Goal: Task Accomplishment & Management: Manage account settings

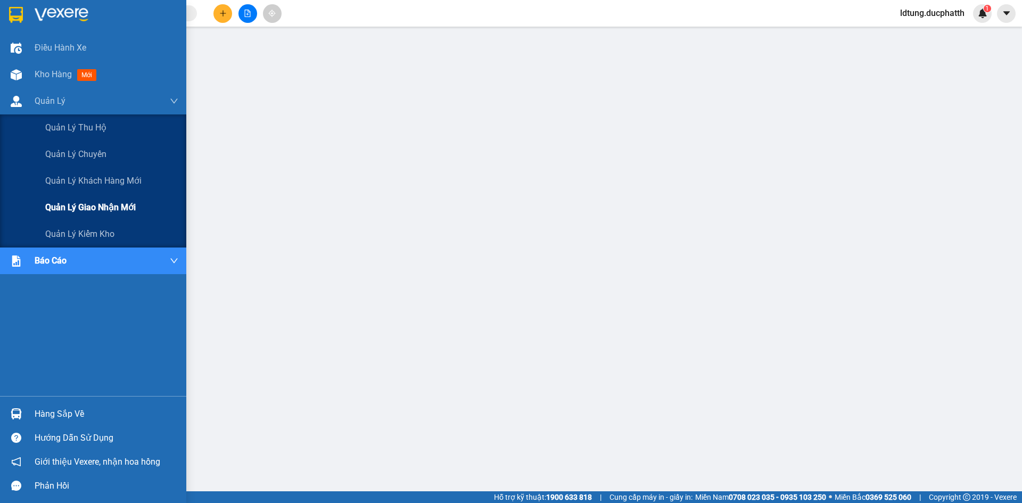
click at [88, 203] on span "Quản lý giao nhận mới" at bounding box center [90, 207] width 90 height 13
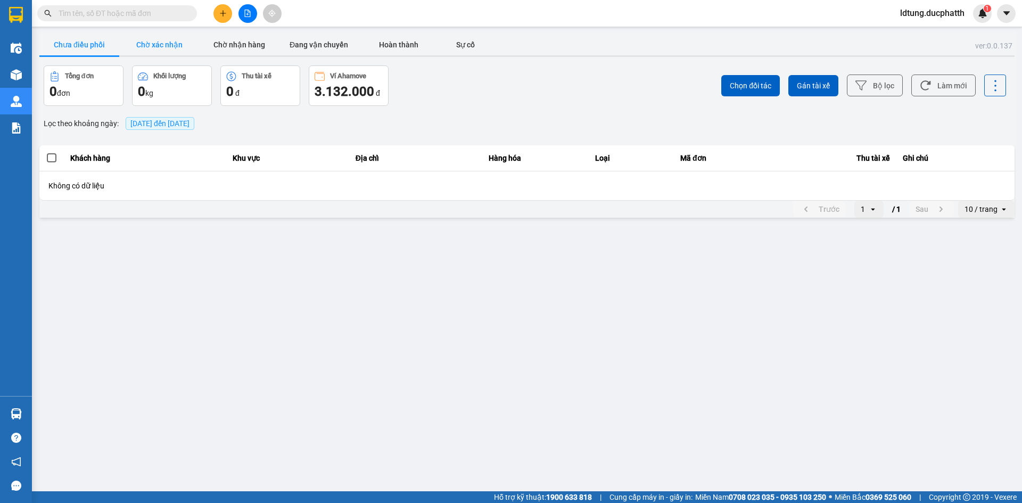
click at [150, 39] on button "Chờ xác nhận" at bounding box center [159, 44] width 80 height 21
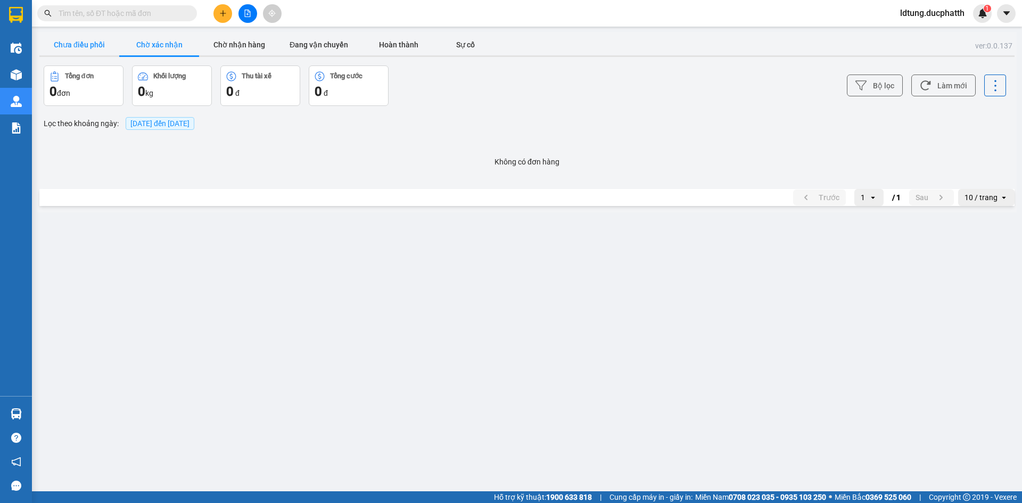
click at [104, 45] on button "Chưa điều phối" at bounding box center [79, 44] width 80 height 21
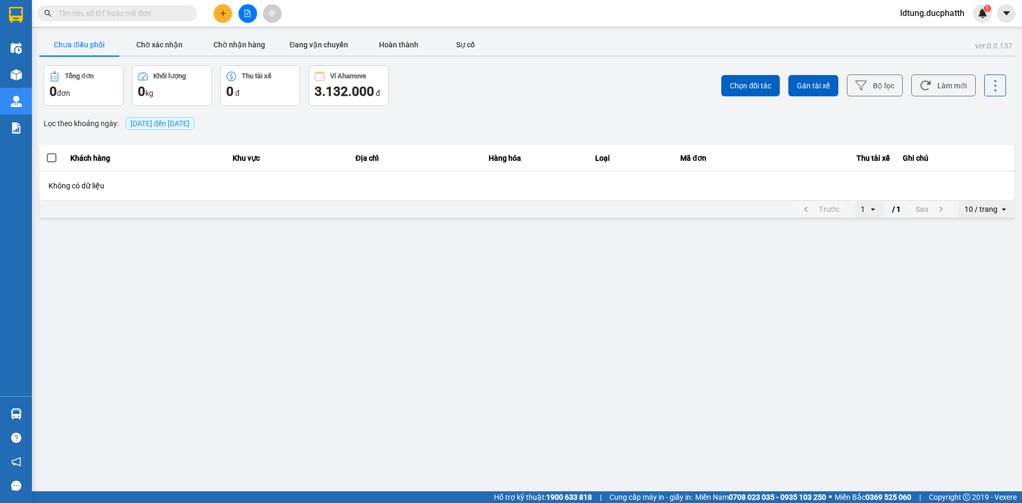
click at [134, 123] on span "13/09/2025 đến 13/09/2025" at bounding box center [159, 123] width 59 height 9
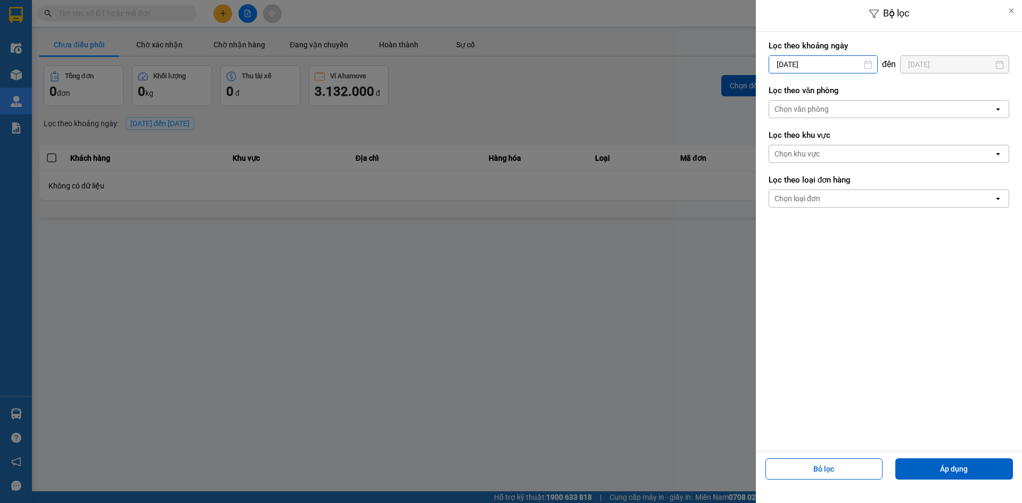
click at [782, 62] on input "13/09/2025" at bounding box center [823, 64] width 108 height 17
drag, startPoint x: 531, startPoint y: 137, endPoint x: 540, endPoint y: 137, distance: 9.0
click at [537, 137] on div at bounding box center [511, 251] width 1022 height 503
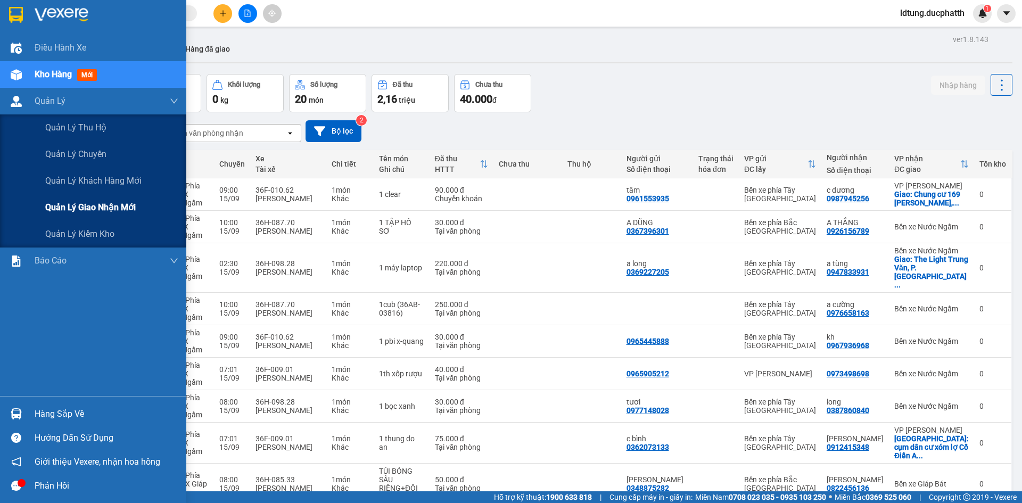
click at [70, 213] on span "Quản lý giao nhận mới" at bounding box center [90, 207] width 90 height 13
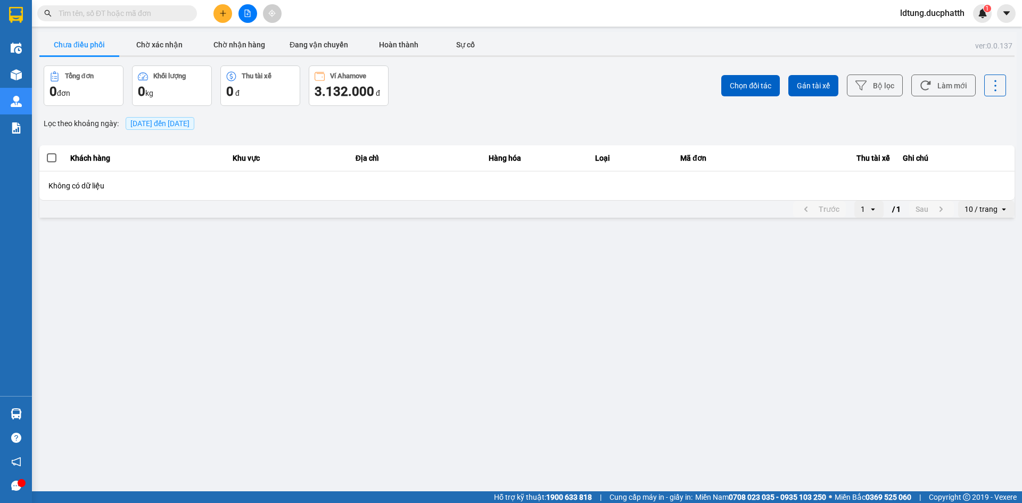
click at [141, 120] on span "15/09/2025 đến 15/09/2025" at bounding box center [160, 123] width 69 height 13
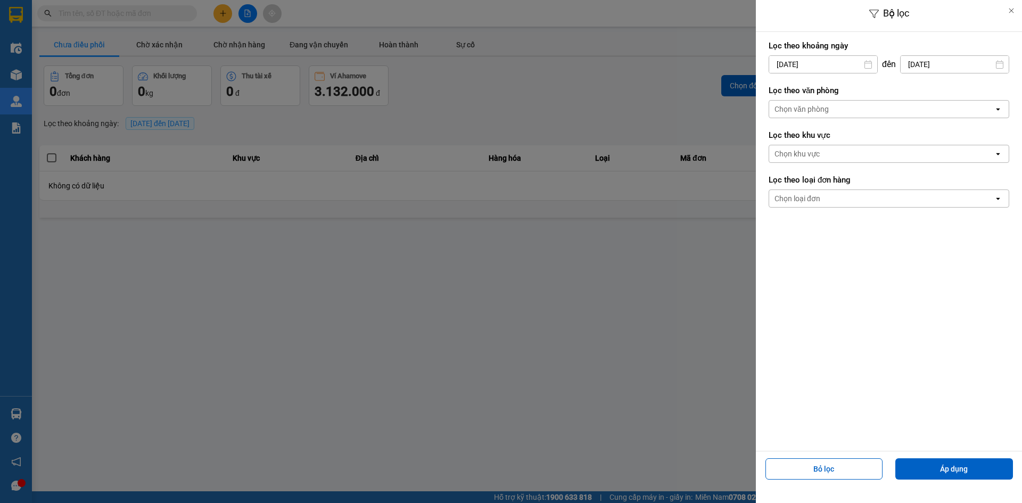
click at [784, 61] on input "15/09/2025" at bounding box center [823, 64] width 108 height 17
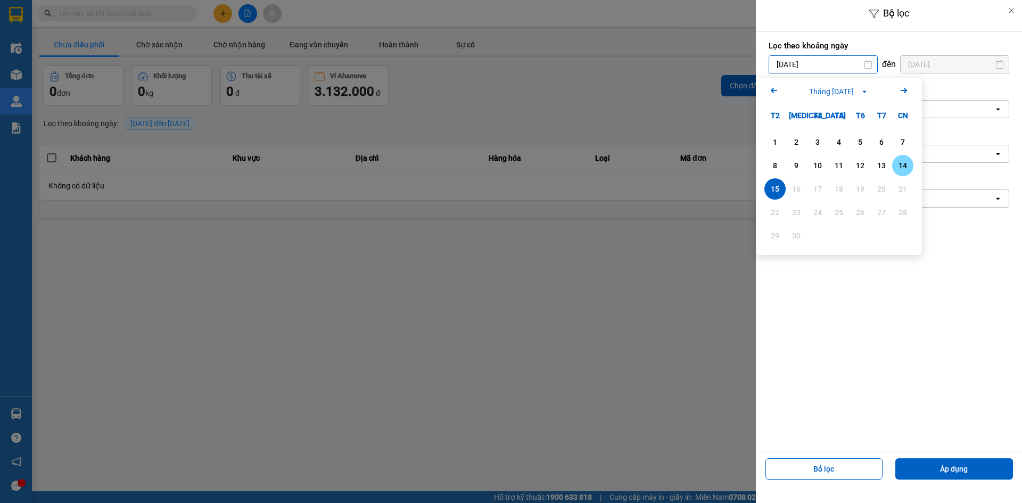
click at [903, 163] on div "14" at bounding box center [902, 165] width 15 height 13
type input "14/09/2025"
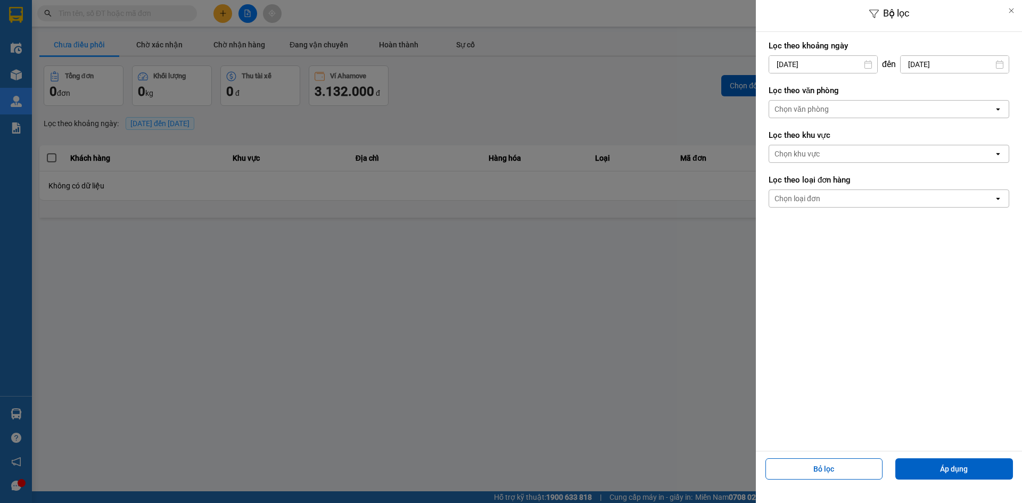
click at [888, 110] on div "Chọn văn phòng" at bounding box center [881, 109] width 225 height 17
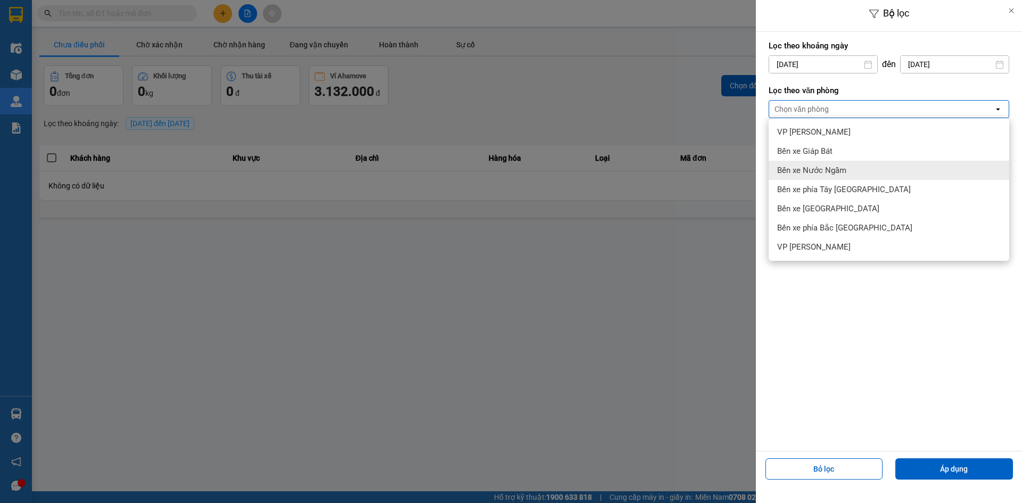
click at [862, 167] on div "Bến xe Nước Ngầm" at bounding box center [888, 170] width 241 height 19
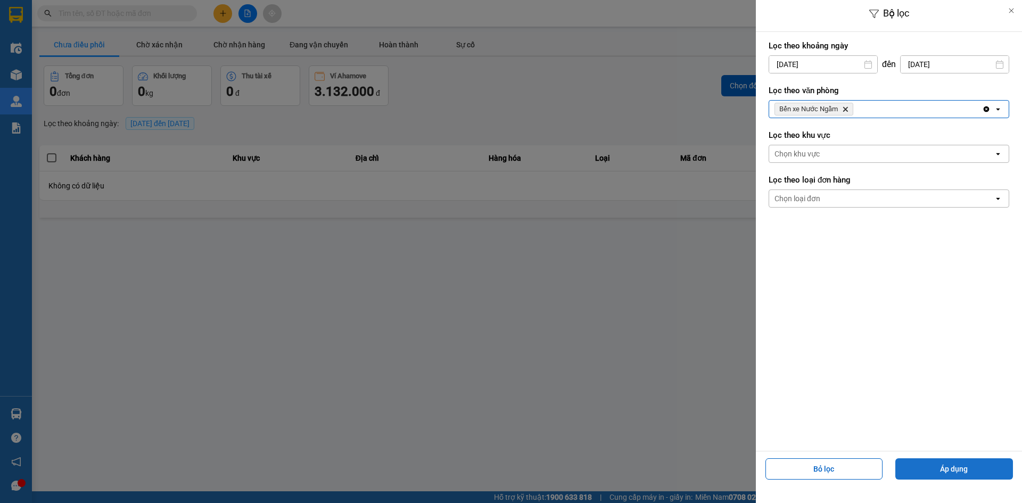
click at [937, 468] on button "Áp dụng" at bounding box center [954, 468] width 118 height 21
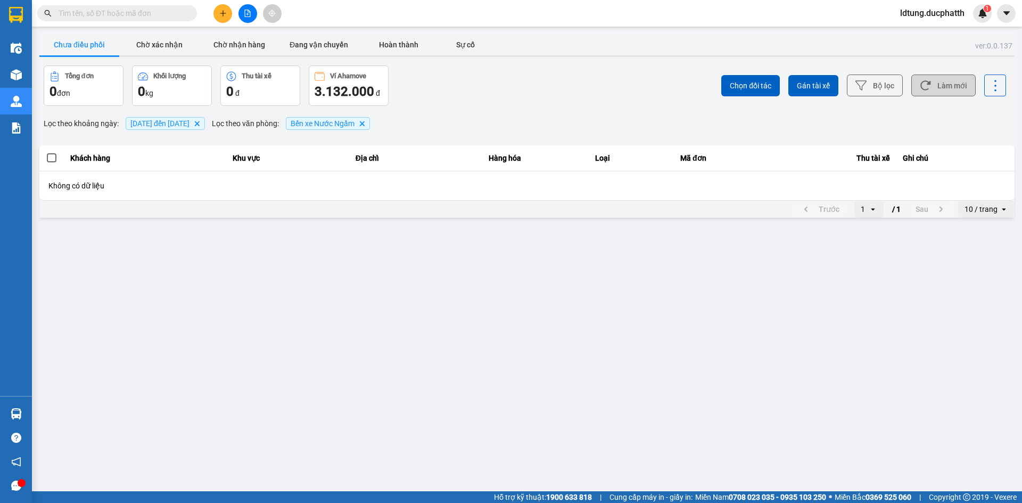
click at [919, 85] on button "Làm mới" at bounding box center [943, 86] width 64 height 22
click at [160, 48] on button "Chờ xác nhận" at bounding box center [159, 44] width 80 height 21
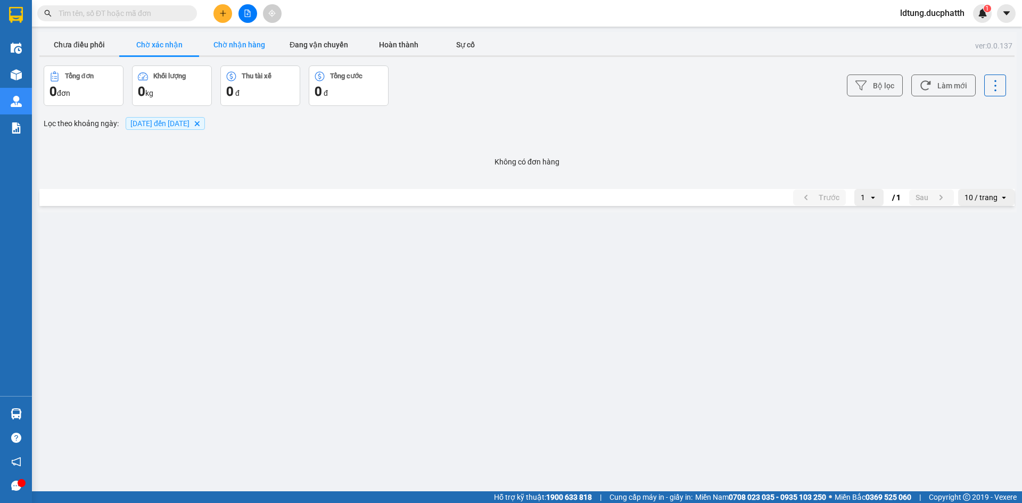
click at [230, 47] on button "Chờ nhận hàng" at bounding box center [239, 44] width 80 height 21
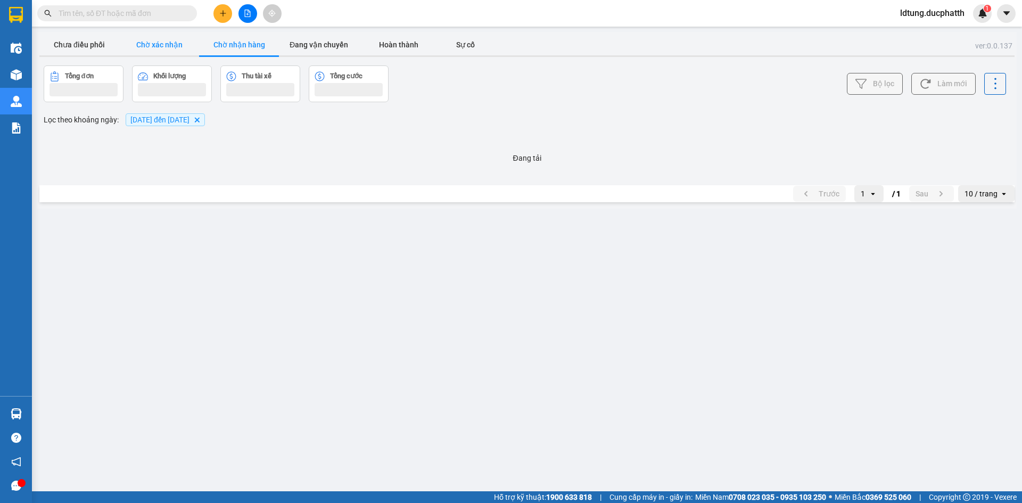
drag, startPoint x: 166, startPoint y: 44, endPoint x: 124, endPoint y: 47, distance: 42.2
click at [160, 45] on button "Chờ xác nhận" at bounding box center [159, 44] width 80 height 21
click at [102, 47] on button "Chưa điều phối" at bounding box center [79, 44] width 80 height 21
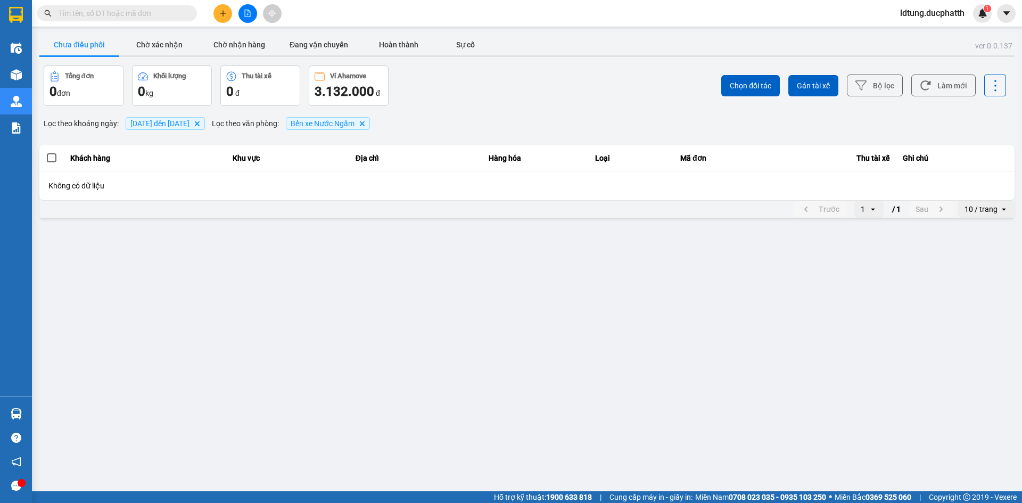
click at [365, 123] on icon "Delete" at bounding box center [362, 123] width 6 height 6
click at [938, 84] on button "Làm mới" at bounding box center [943, 86] width 64 height 22
click at [879, 86] on button "Bộ lọc" at bounding box center [875, 86] width 56 height 22
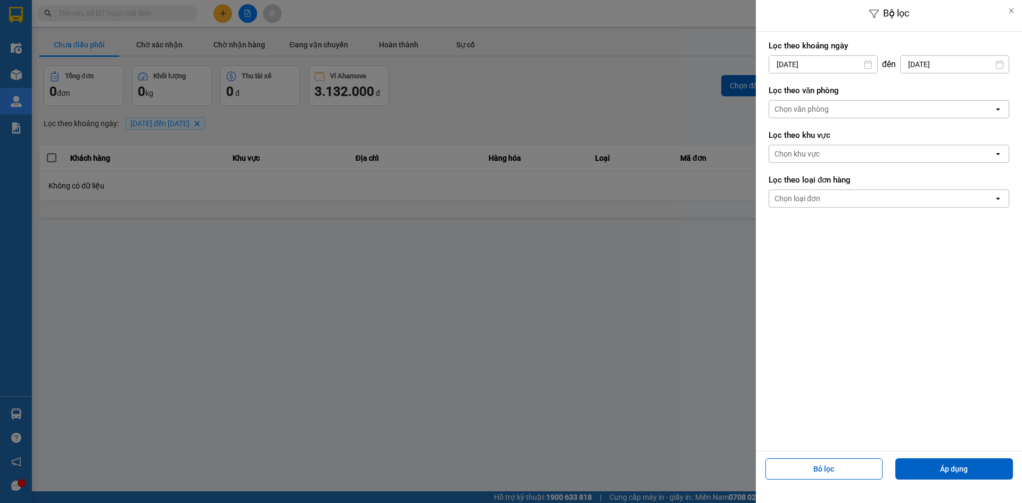
click at [930, 107] on div "Chọn văn phòng" at bounding box center [881, 109] width 225 height 17
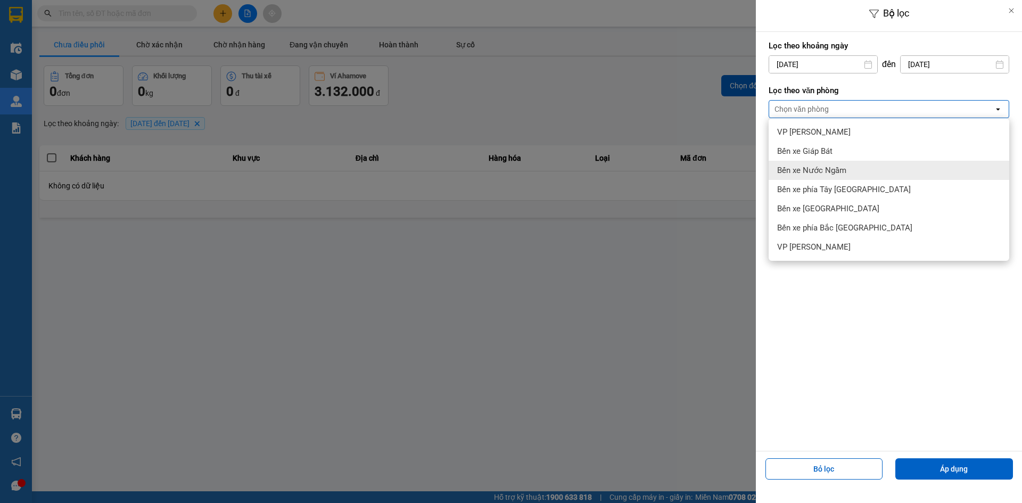
click at [893, 173] on div "Bến xe Nước Ngầm" at bounding box center [888, 170] width 241 height 19
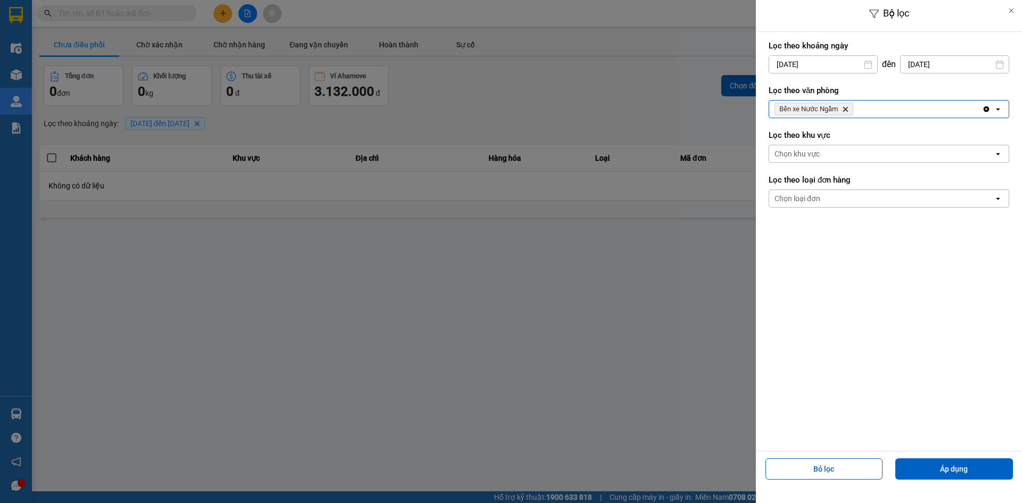
click at [930, 161] on div "Chọn khu vực" at bounding box center [881, 153] width 225 height 17
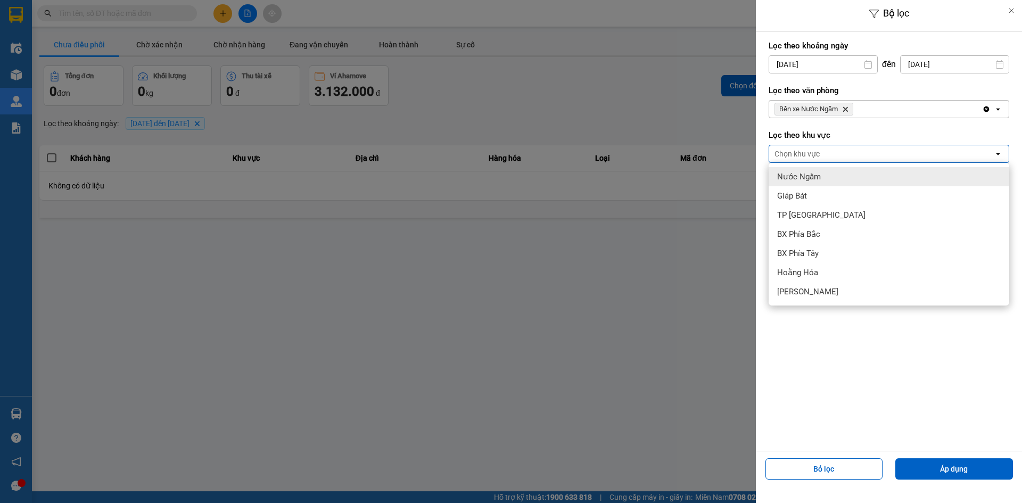
click at [911, 165] on ul "Nước Ngầm Giáp Bát TP Thanh Hóa BX Phía Bắc BX Phía Tây Hoằng Hóa Mỹ Đình" at bounding box center [888, 234] width 241 height 143
click at [912, 175] on div "Nước Ngầm" at bounding box center [888, 176] width 241 height 19
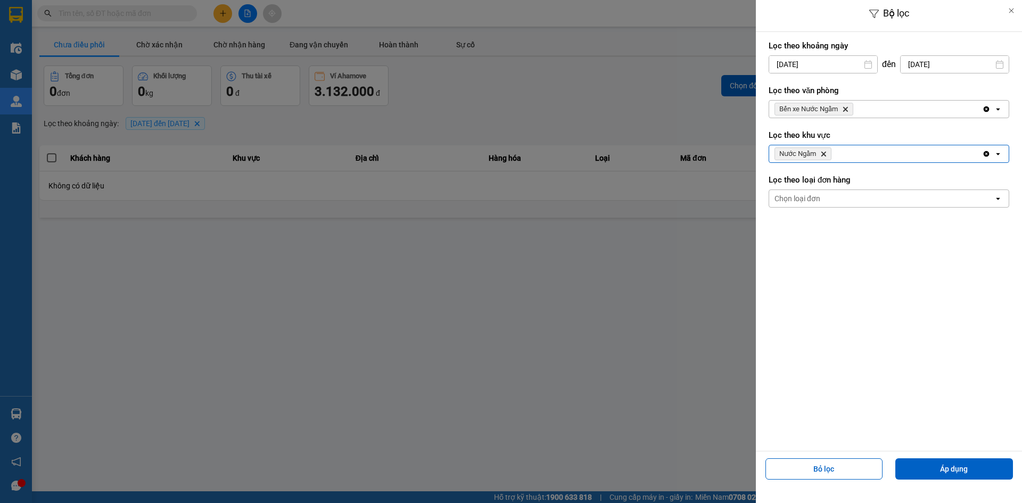
click at [911, 193] on div "Chọn loại đơn" at bounding box center [881, 198] width 225 height 17
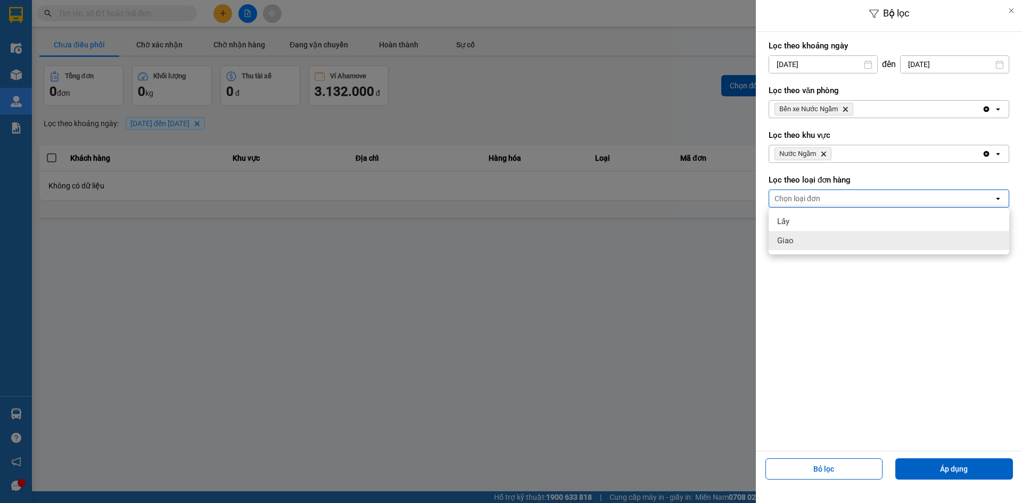
click at [894, 238] on div "Giao" at bounding box center [888, 240] width 241 height 19
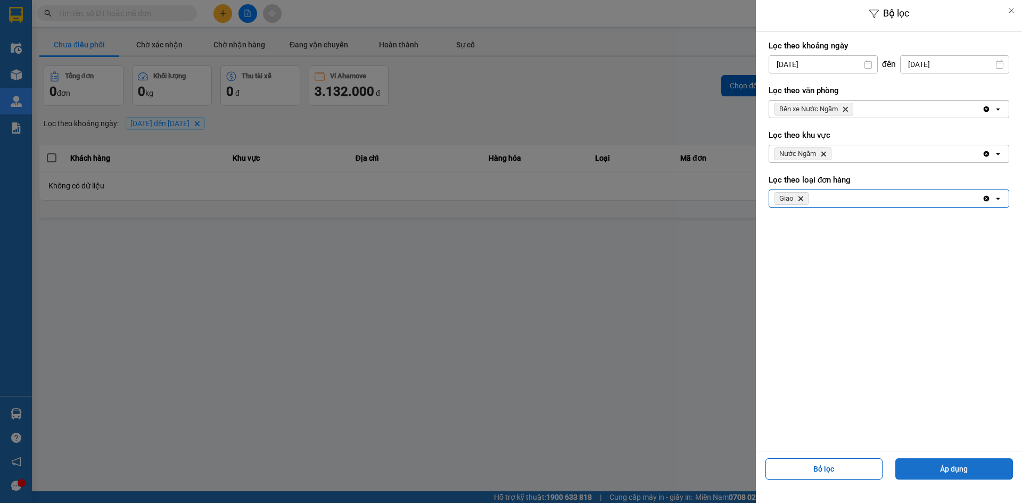
click at [988, 472] on button "Áp dụng" at bounding box center [954, 468] width 118 height 21
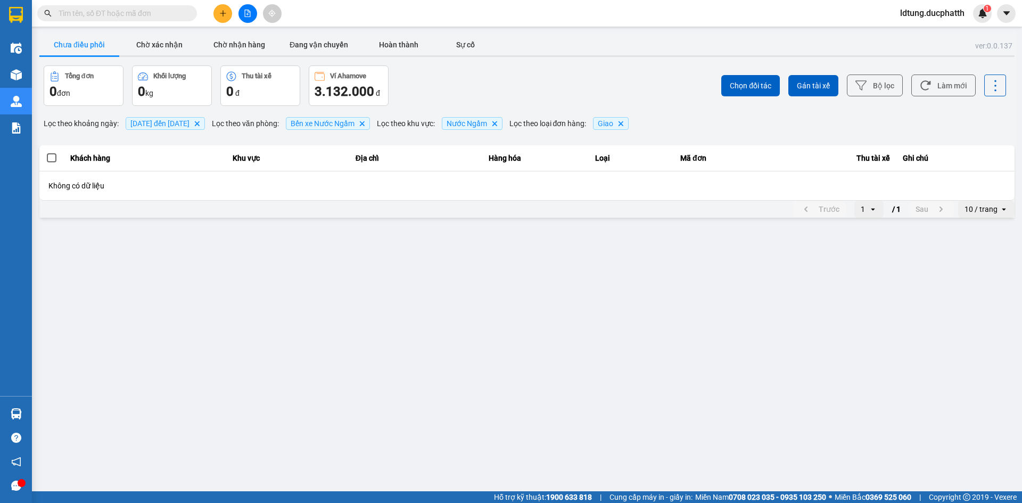
click at [97, 47] on button "Chưa điều phối" at bounding box center [79, 44] width 80 height 21
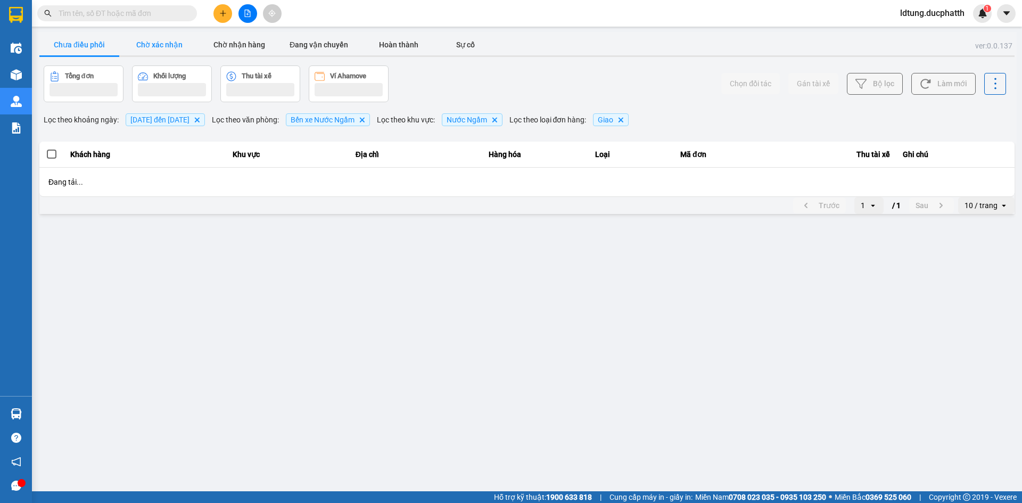
click at [142, 49] on button "Chờ xác nhận" at bounding box center [159, 44] width 80 height 21
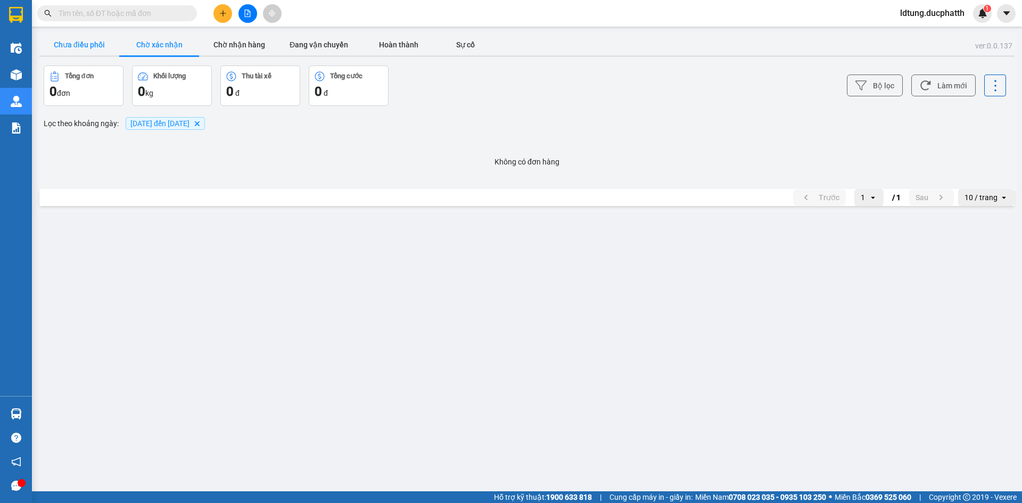
click at [80, 46] on button "Chưa điều phối" at bounding box center [79, 44] width 80 height 21
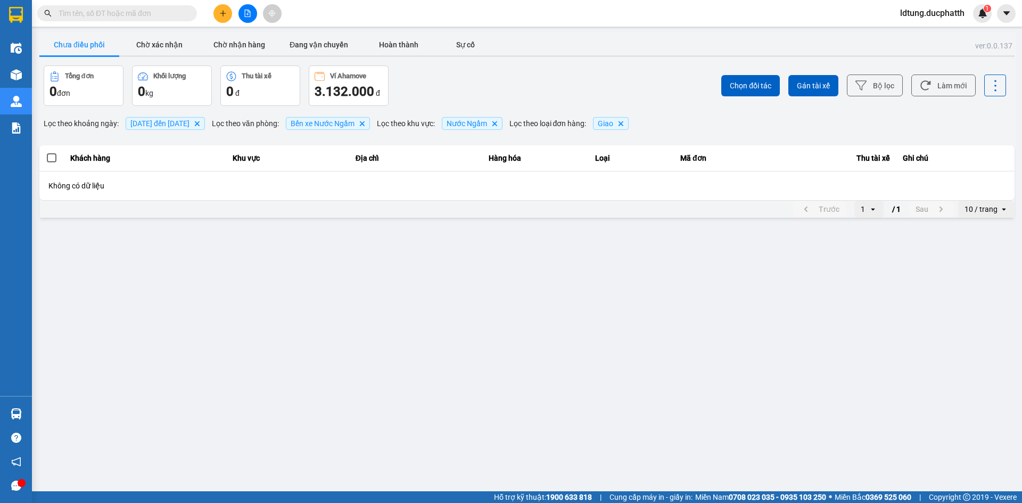
click at [628, 125] on span "Giao Delete" at bounding box center [611, 123] width 36 height 13
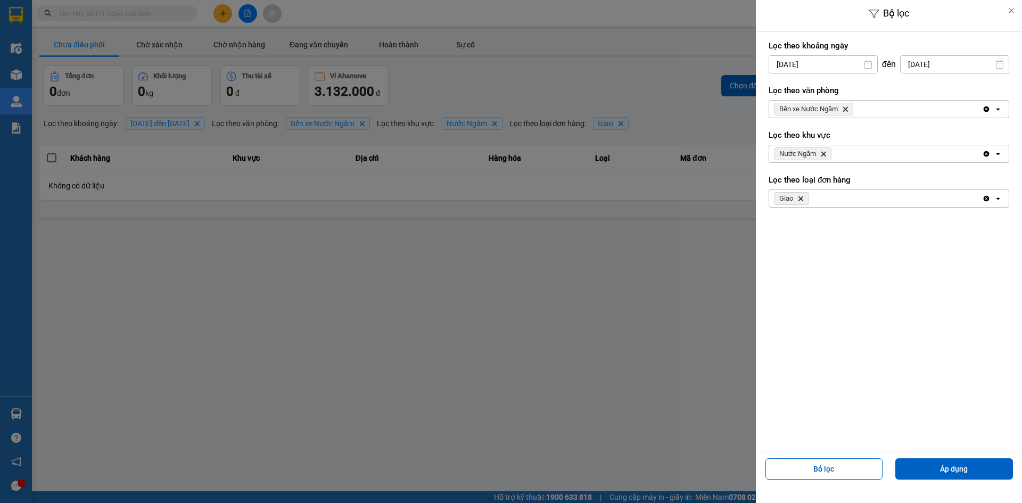
drag, startPoint x: 728, startPoint y: 127, endPoint x: 658, endPoint y: 125, distance: 70.3
click at [726, 127] on div at bounding box center [511, 251] width 1022 height 503
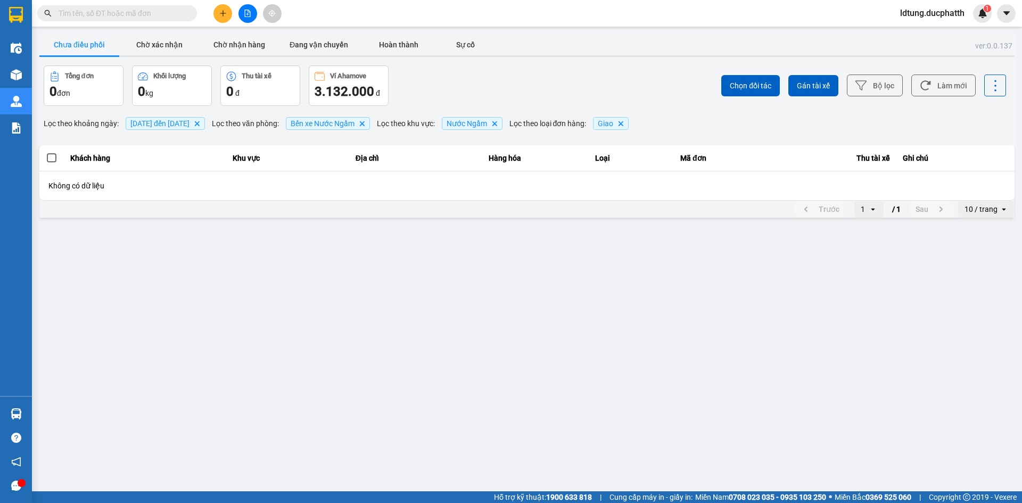
click at [624, 123] on icon "Delete" at bounding box center [620, 123] width 6 height 6
click at [502, 123] on span "Nước Ngầm Delete" at bounding box center [472, 123] width 61 height 13
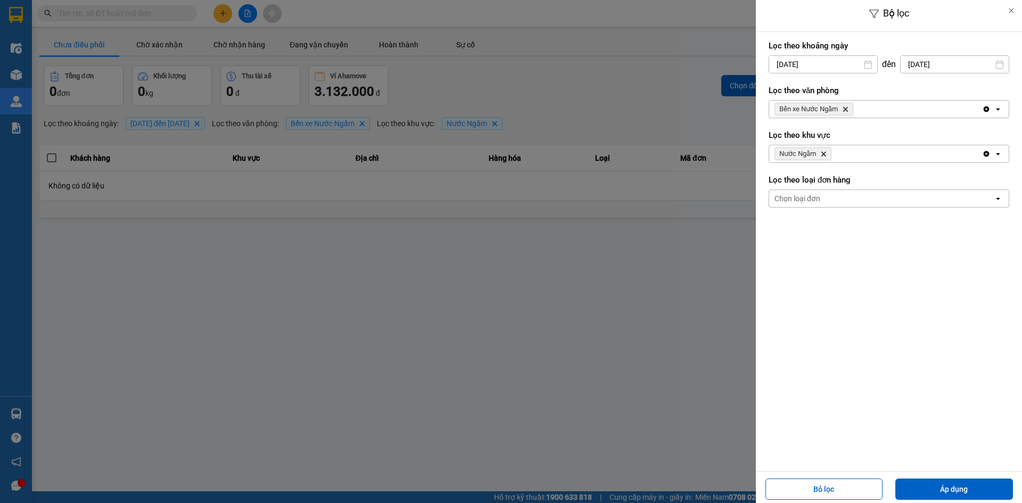
drag, startPoint x: 528, startPoint y: 123, endPoint x: 514, endPoint y: 120, distance: 14.7
click at [525, 122] on div at bounding box center [511, 251] width 1022 height 503
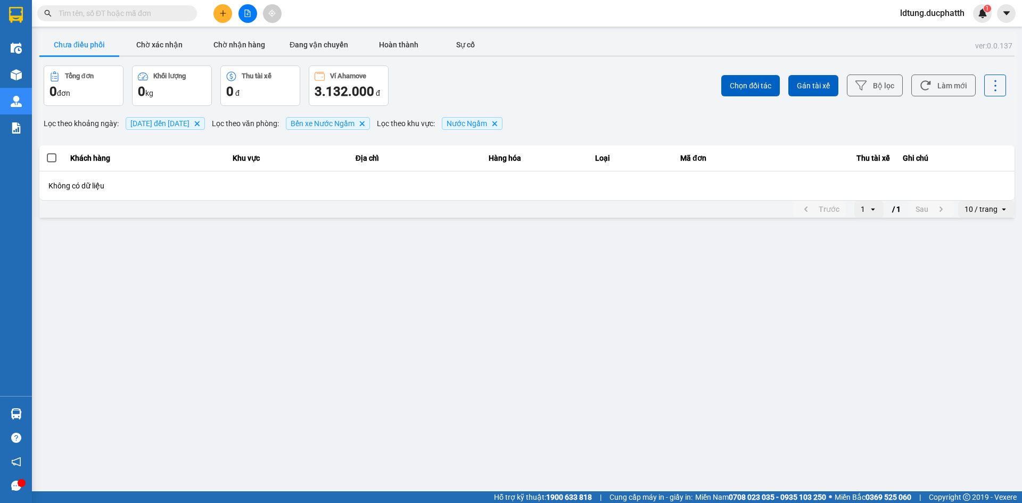
click at [502, 120] on span "Nước Ngầm Delete" at bounding box center [472, 123] width 61 height 13
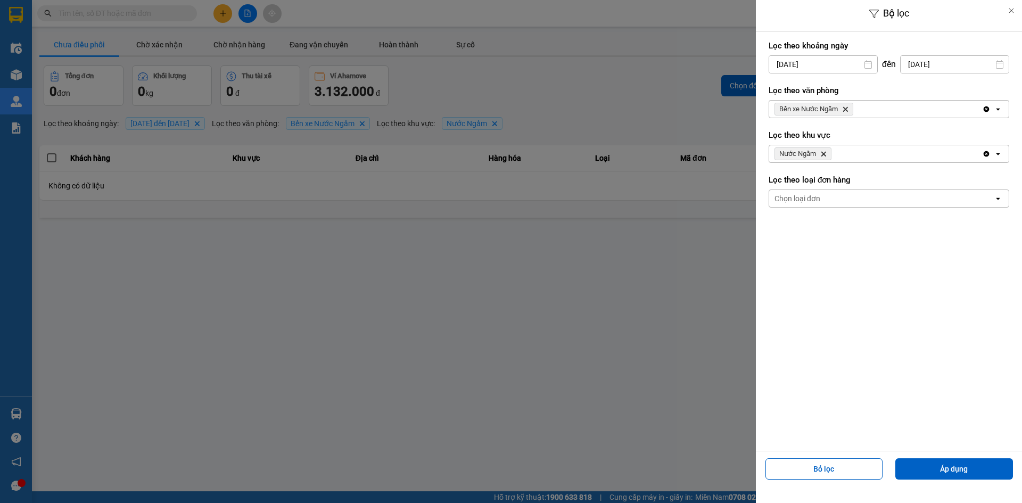
click at [528, 122] on div at bounding box center [511, 251] width 1022 height 503
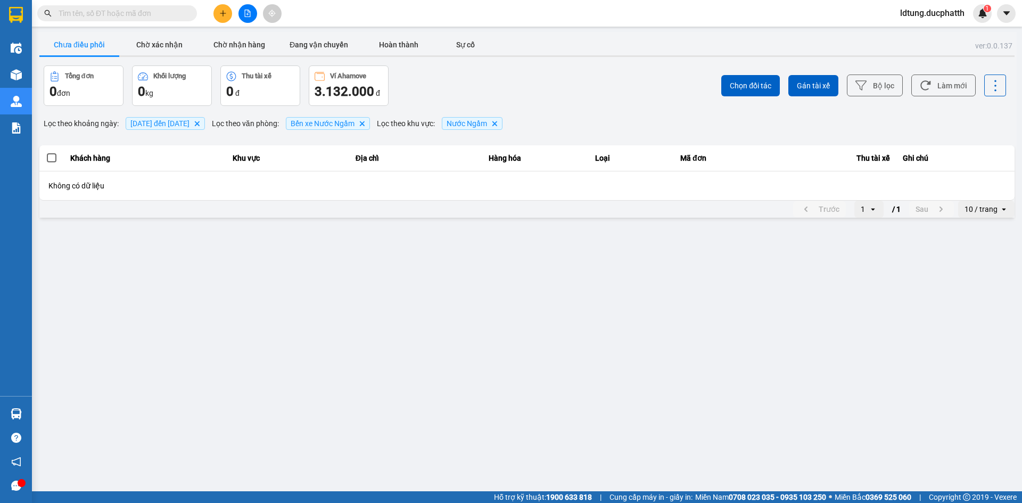
click at [528, 123] on div at bounding box center [511, 251] width 1022 height 503
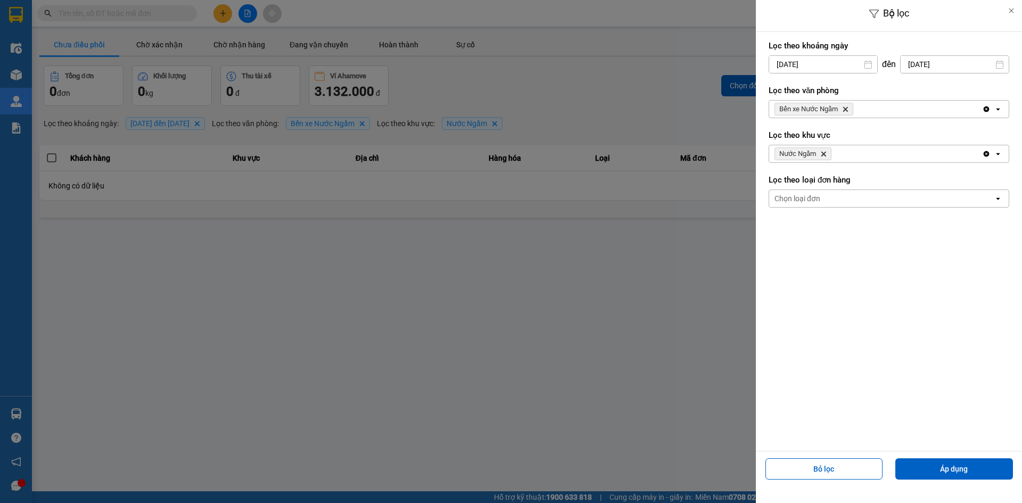
click at [528, 123] on div at bounding box center [511, 251] width 1022 height 503
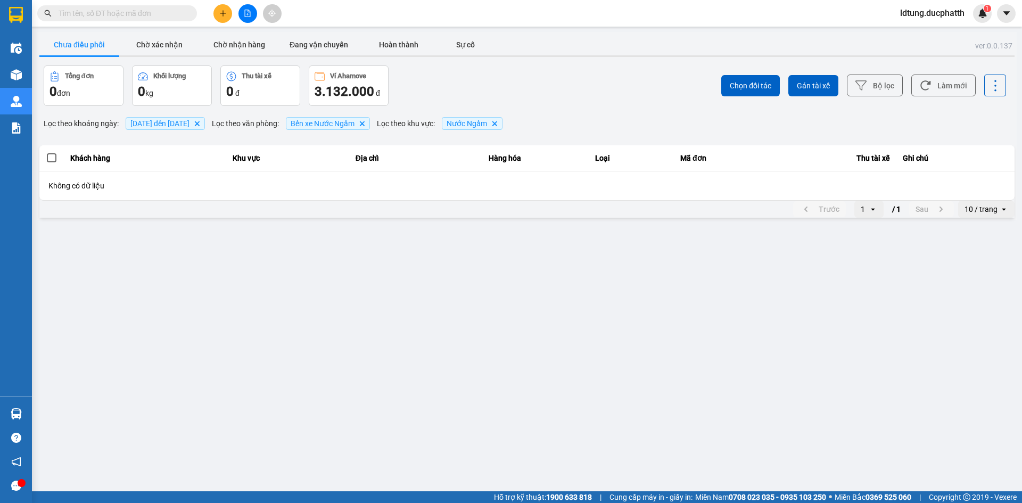
click at [529, 124] on div at bounding box center [511, 251] width 1022 height 503
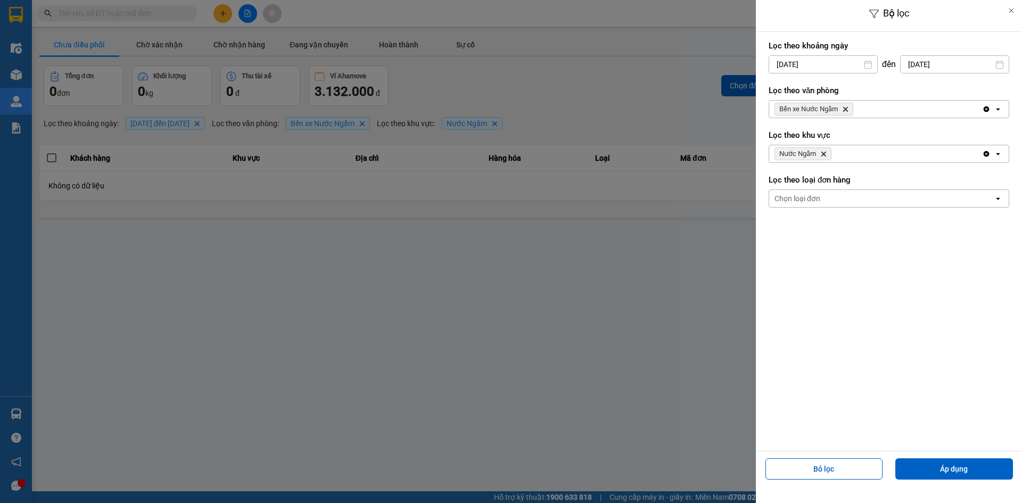
click at [531, 124] on div at bounding box center [511, 251] width 1022 height 503
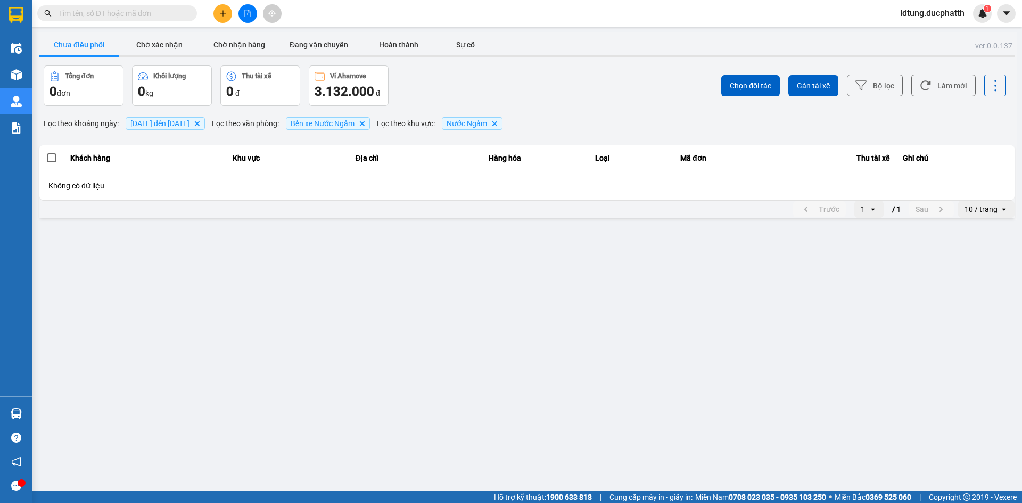
click at [497, 123] on icon "Nước Ngầm, close by backspace" at bounding box center [494, 123] width 5 height 5
click at [364, 125] on icon "Bến xe Nước Ngầm, close by backspace" at bounding box center [361, 123] width 5 height 5
click at [200, 122] on icon "Delete" at bounding box center [197, 123] width 6 height 6
click at [189, 126] on span "15/09/2025 đến 15/09/2025" at bounding box center [159, 123] width 59 height 9
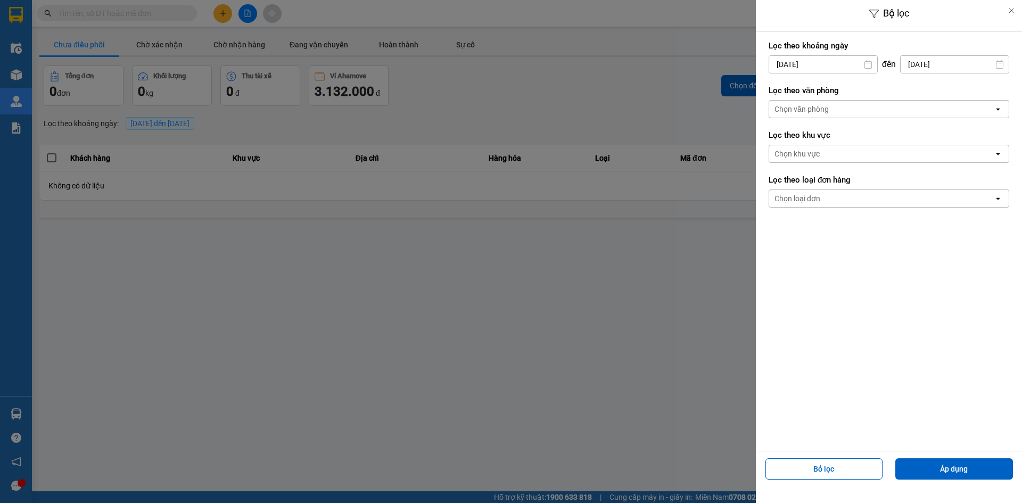
click at [301, 125] on div at bounding box center [511, 251] width 1022 height 503
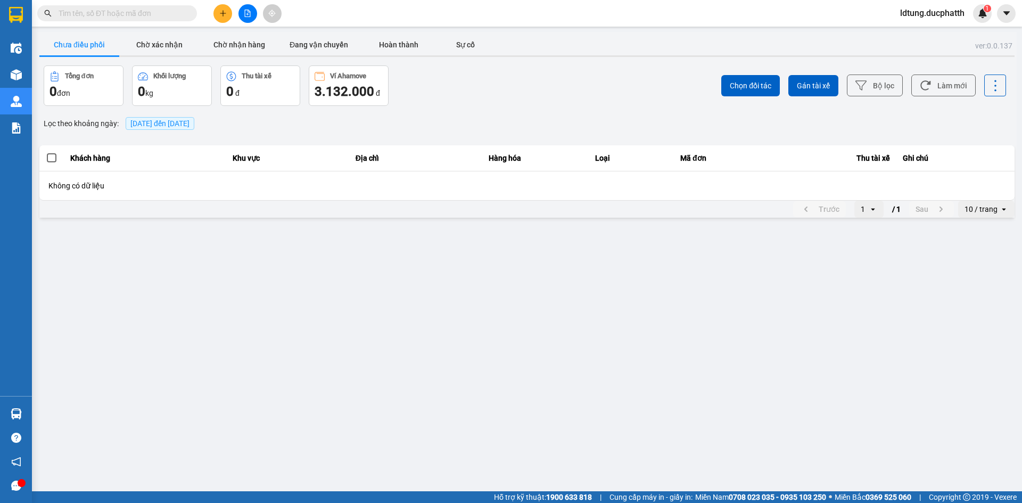
click at [161, 13] on input "text" at bounding box center [122, 13] width 126 height 12
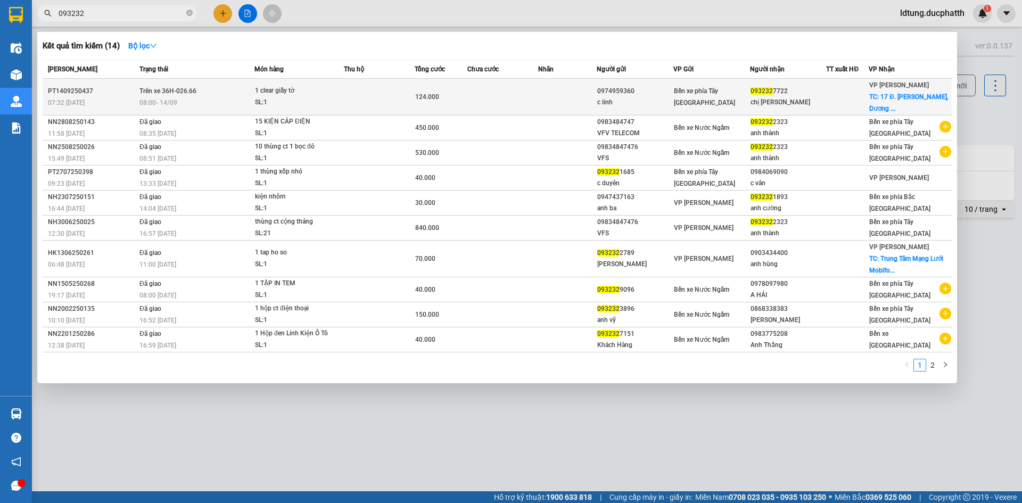
type input "093232"
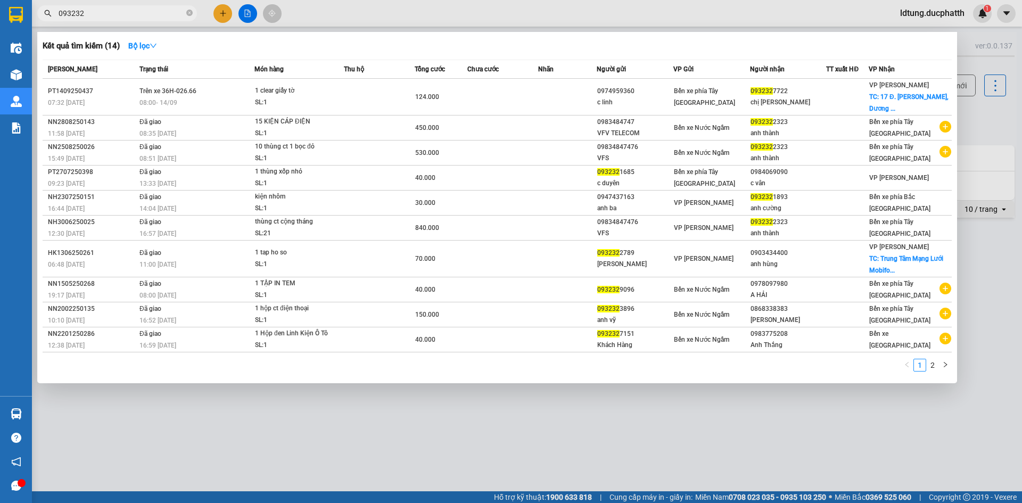
click at [732, 96] on div "Bến xe phía Tây Thanh Hóa" at bounding box center [712, 96] width 76 height 23
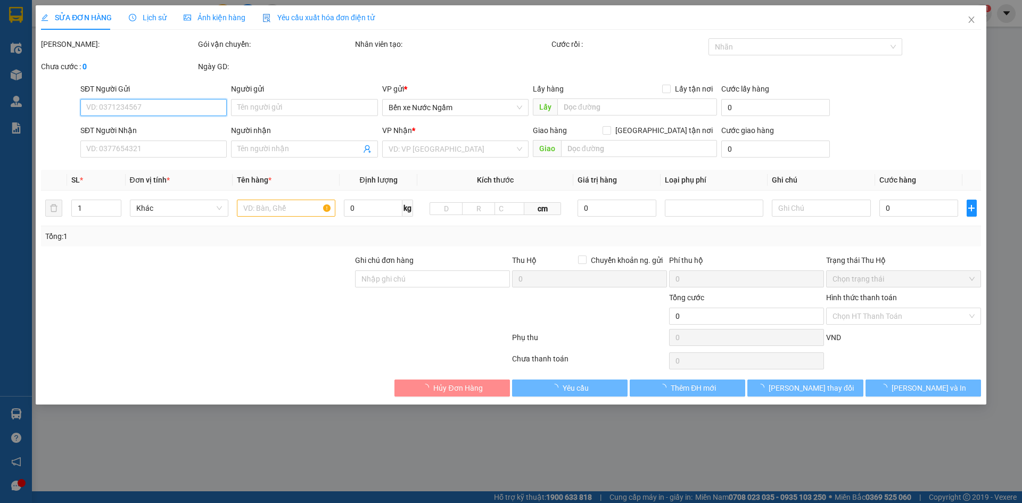
type input "0974959360"
type input "c linh"
type input "0932327722"
type input "chị Trang"
checkbox input "true"
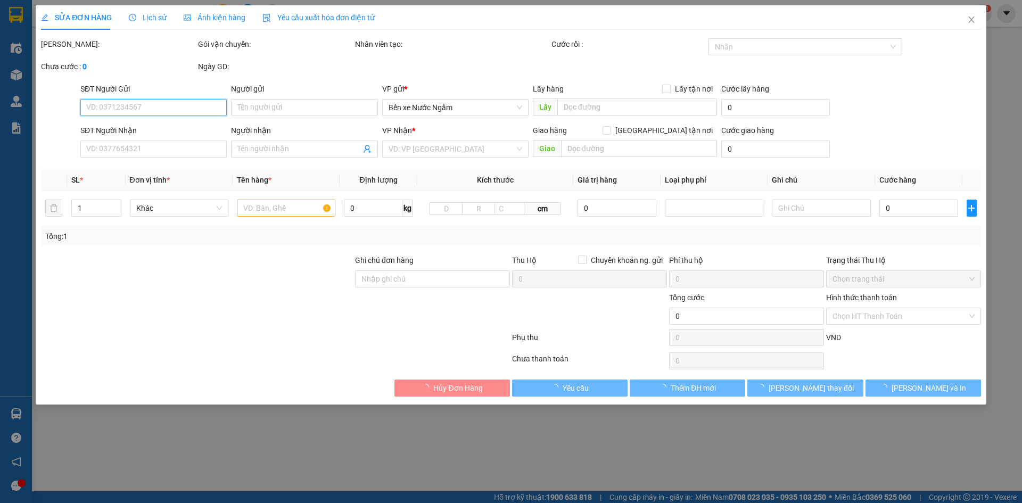
type input "17 Đ. Lê Trọng Tấn, Dương Kinh, Hà Đông, Hà Nội 00120, Việt Nam"
type input "Nntt - ck 14/9 viettin Ngo Thi Linh 7h28"
type input "124.000"
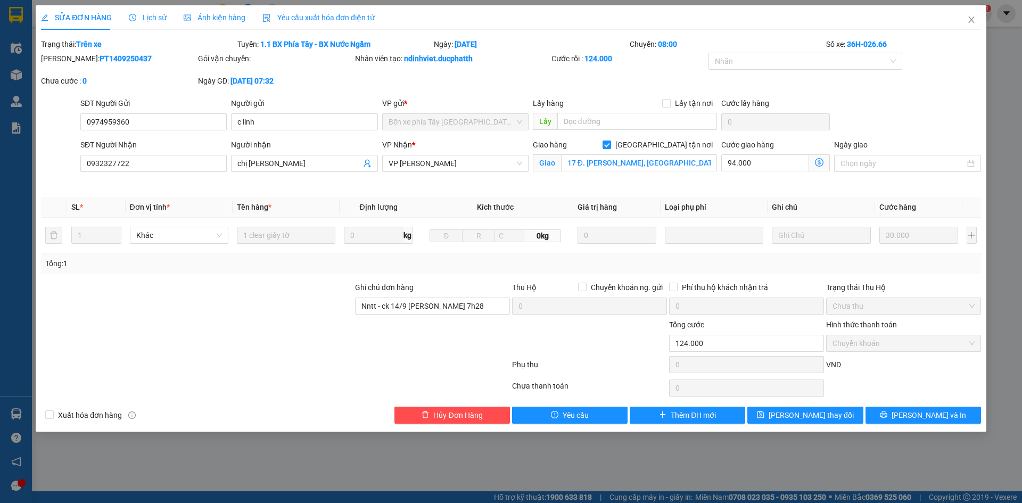
click at [155, 25] on div "Lịch sử" at bounding box center [148, 17] width 38 height 24
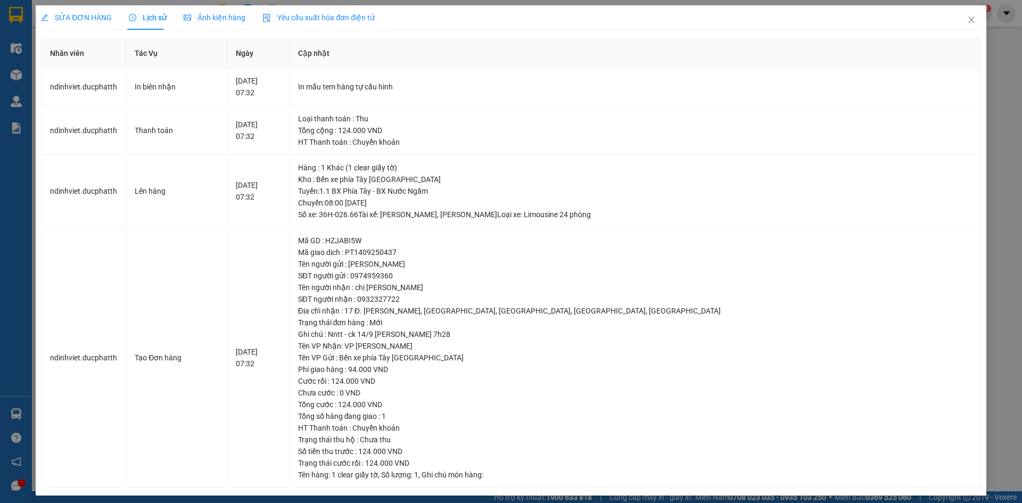
click at [155, 21] on span "Lịch sử" at bounding box center [148, 17] width 38 height 9
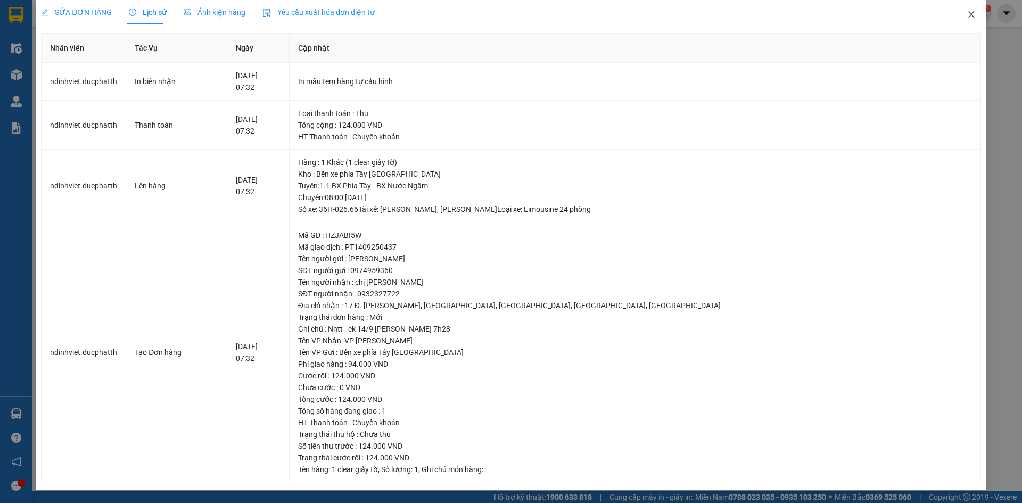
click at [968, 13] on icon "close" at bounding box center [971, 14] width 6 height 6
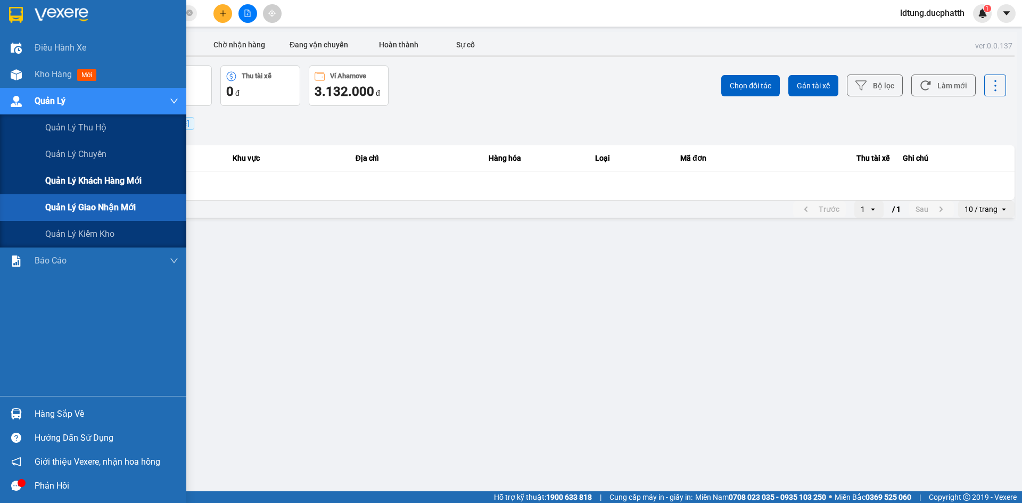
drag, startPoint x: 88, startPoint y: 205, endPoint x: 177, endPoint y: 181, distance: 92.0
click at [90, 205] on span "Quản lý giao nhận mới" at bounding box center [90, 207] width 90 height 13
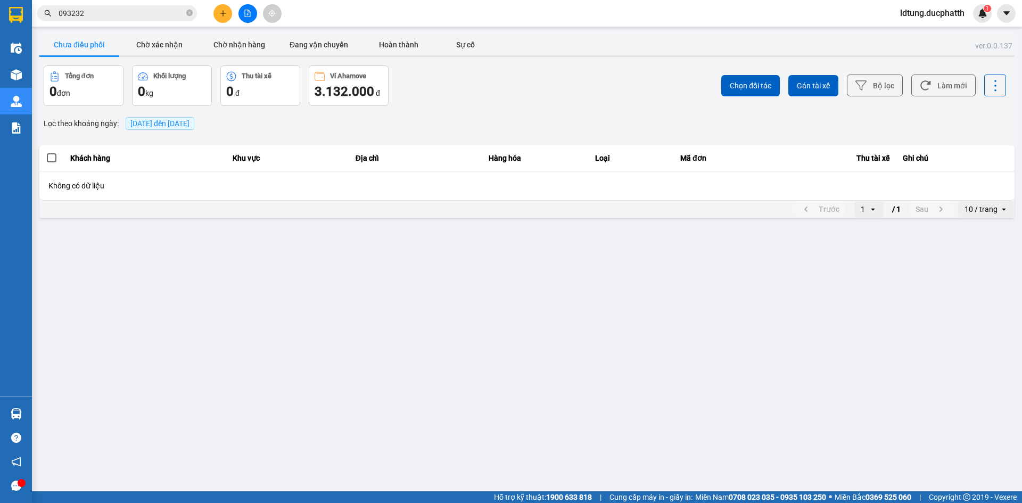
click at [99, 42] on button "Chưa điều phối" at bounding box center [79, 44] width 80 height 21
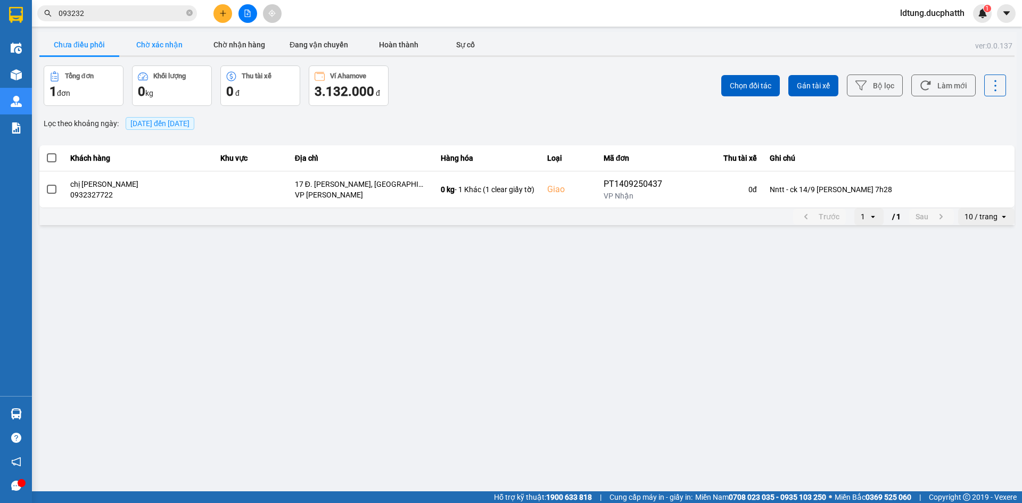
click at [158, 42] on button "Chờ xác nhận" at bounding box center [159, 44] width 80 height 21
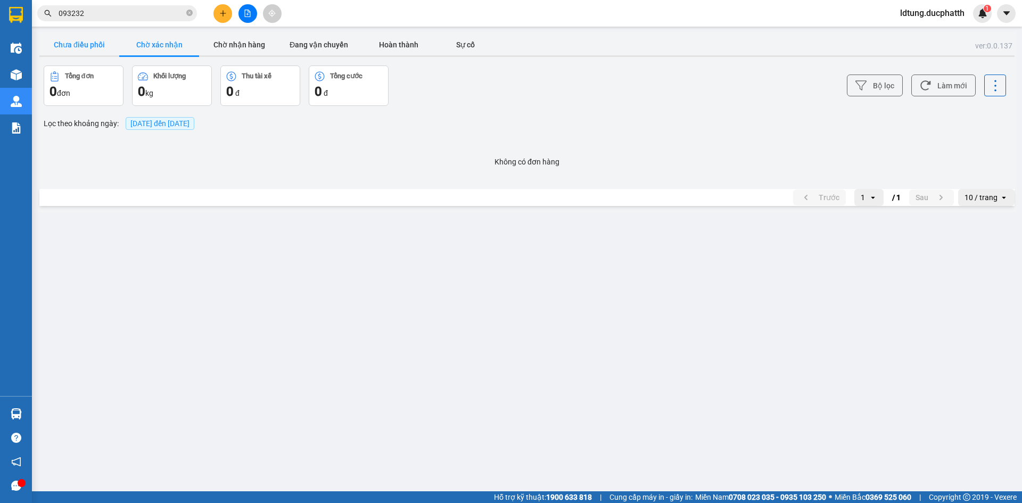
click at [110, 42] on button "Chưa điều phối" at bounding box center [79, 44] width 80 height 21
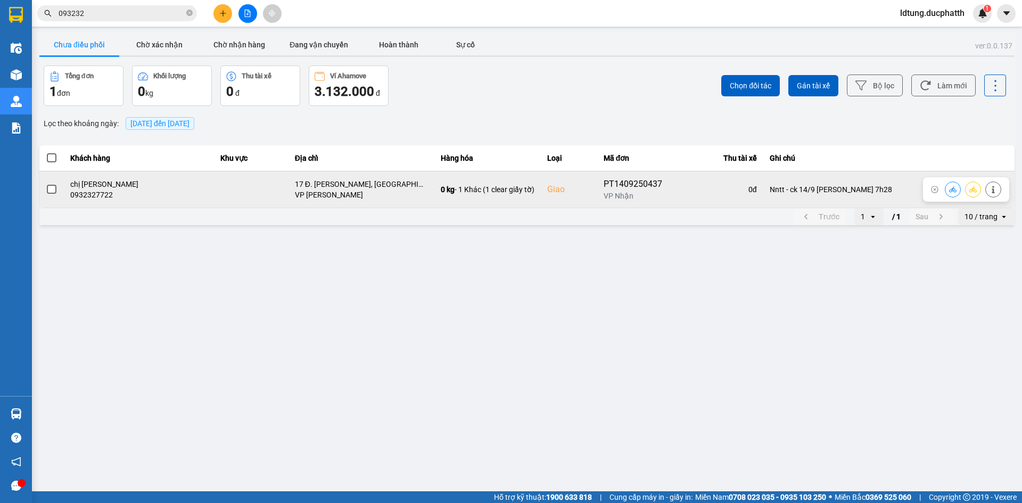
click at [992, 193] on icon at bounding box center [992, 189] width 3 height 7
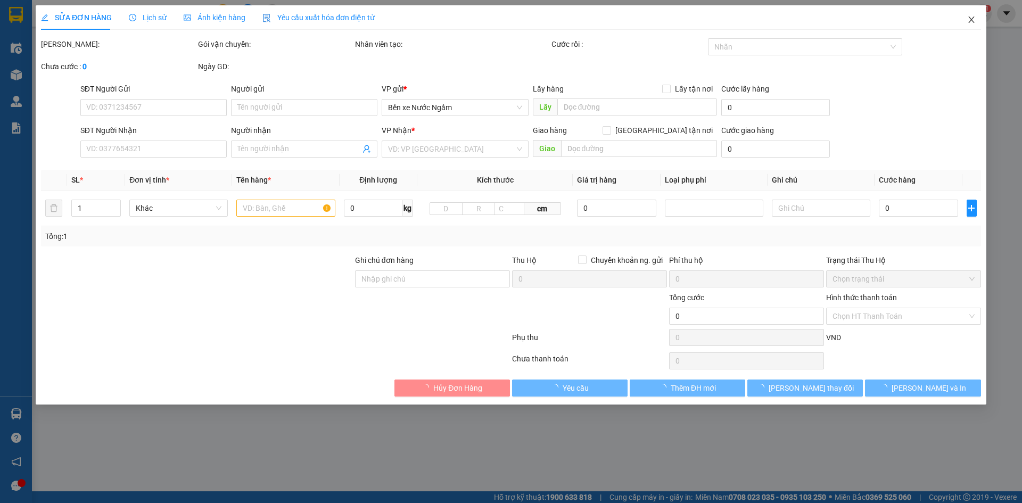
type input "0974959360"
type input "c linh"
type input "0932327722"
type input "chị Trang"
checkbox input "true"
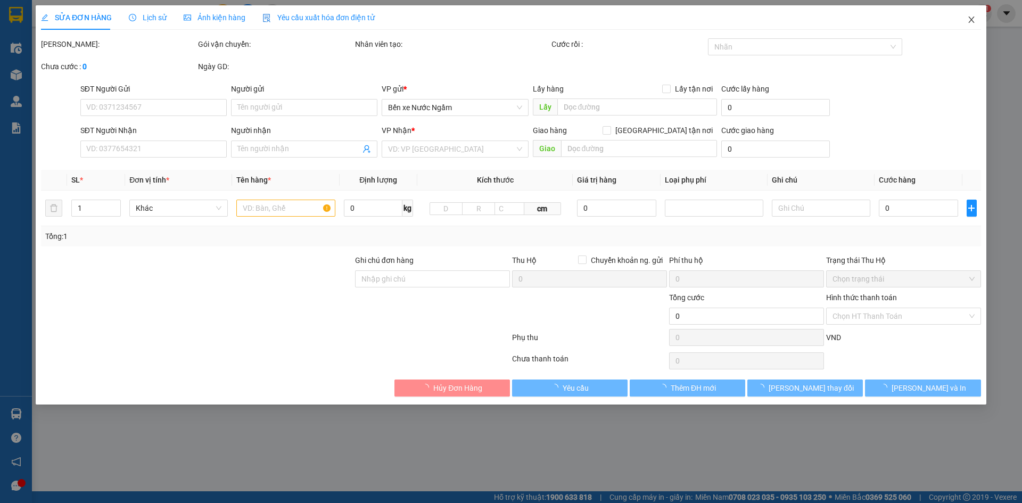
type input "17 Đ. Lê Trọng Tấn, Dương Kinh, Hà Đông, Hà Nội 00120, Việt Nam"
type input "Nntt - ck 14/9 viettin Ngo Thi Linh 7h28"
type input "124.000"
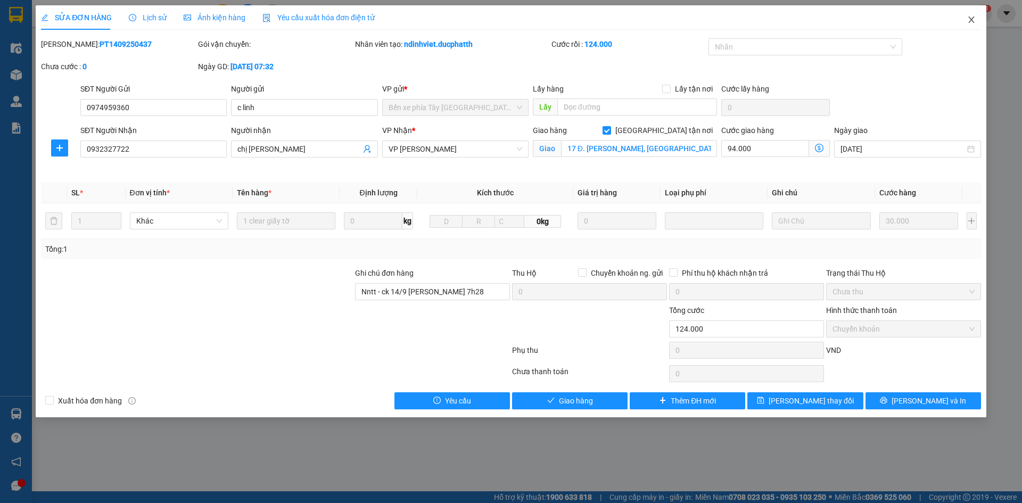
drag, startPoint x: 972, startPoint y: 19, endPoint x: 968, endPoint y: 30, distance: 11.8
click at [972, 19] on icon "close" at bounding box center [971, 19] width 9 height 9
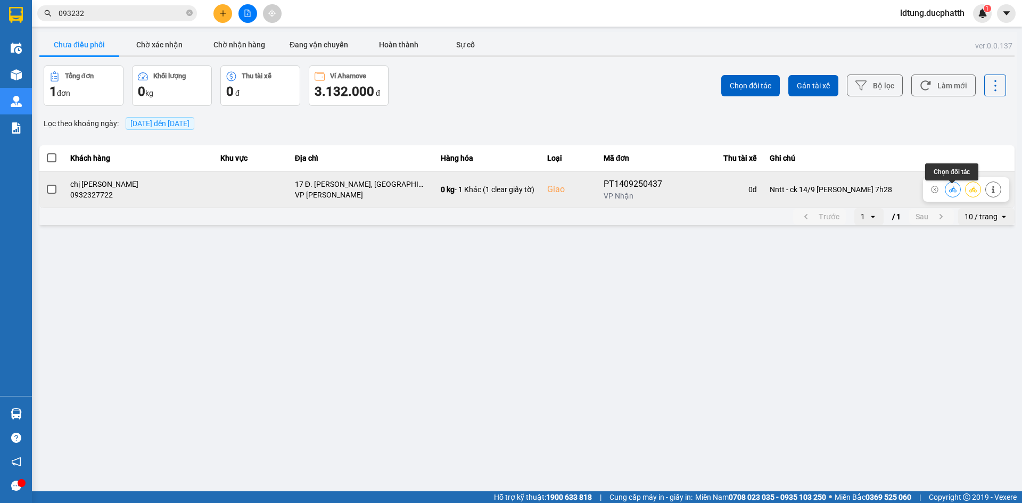
click at [955, 192] on icon at bounding box center [952, 189] width 7 height 6
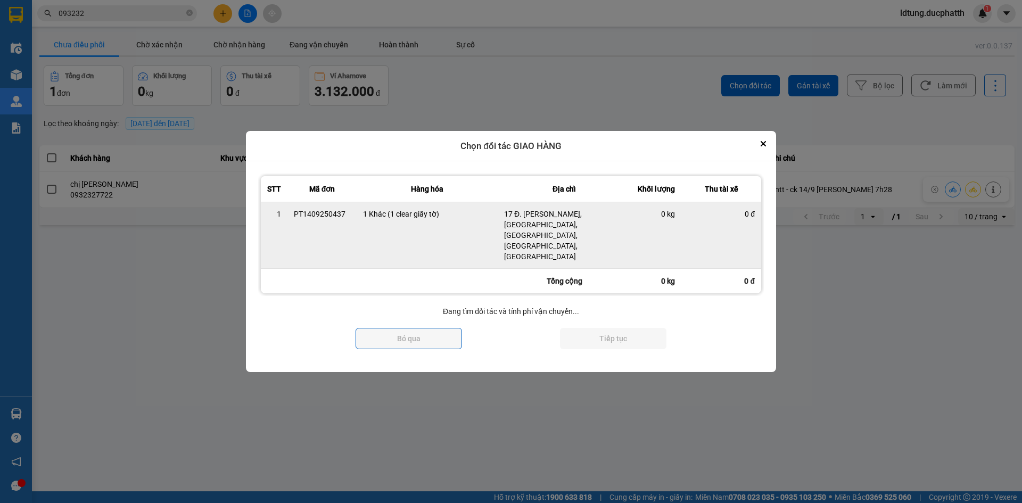
click at [739, 219] on div "0 đ" at bounding box center [721, 214] width 67 height 11
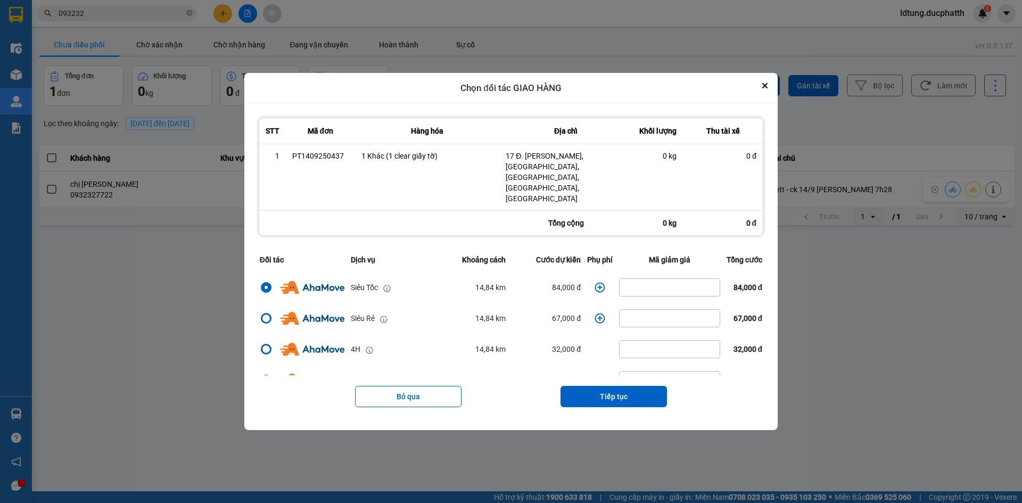
click at [595, 283] on icon "dialog" at bounding box center [600, 288] width 10 height 10
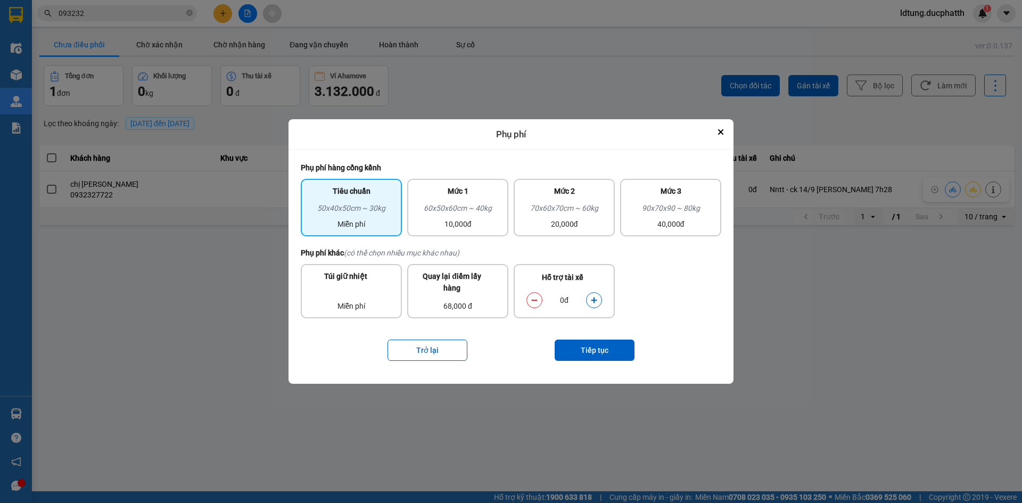
click at [594, 297] on icon "dialog" at bounding box center [593, 299] width 7 height 7
click at [569, 350] on button "Tiếp tục" at bounding box center [595, 350] width 80 height 21
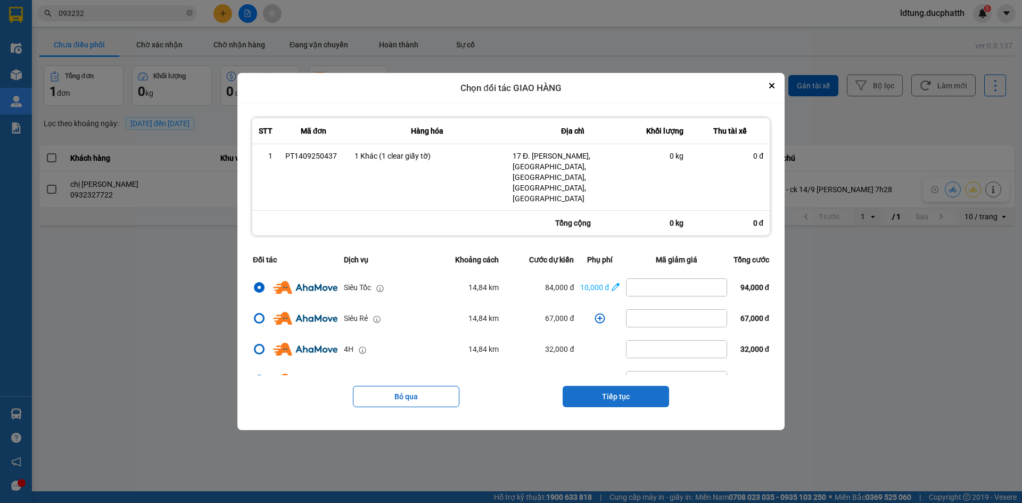
click at [601, 386] on button "Tiếp tục" at bounding box center [615, 396] width 106 height 21
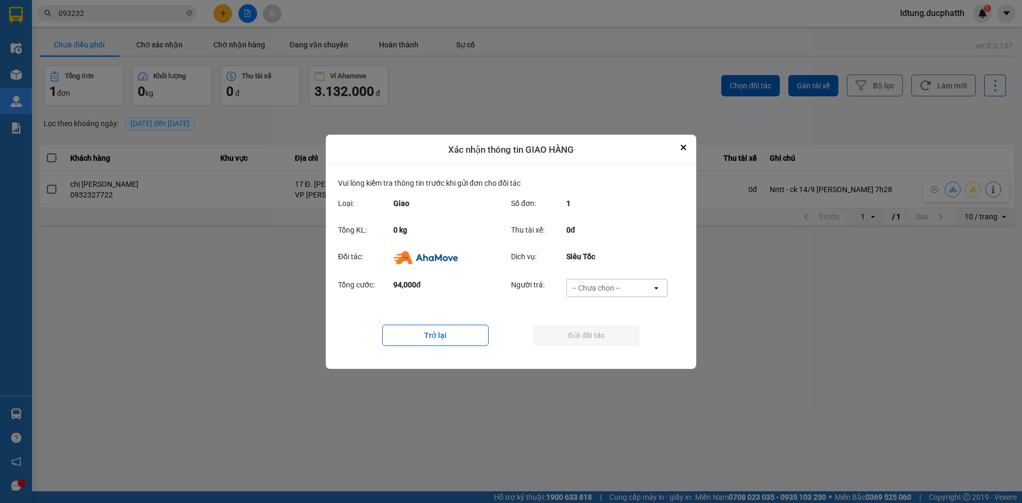
click at [606, 287] on div "-- Chưa chọn --" at bounding box center [596, 288] width 48 height 11
click at [606, 349] on span "Ví Ahamove" at bounding box center [595, 348] width 43 height 11
click at [605, 335] on button "Gửi đối tác" at bounding box center [586, 335] width 106 height 21
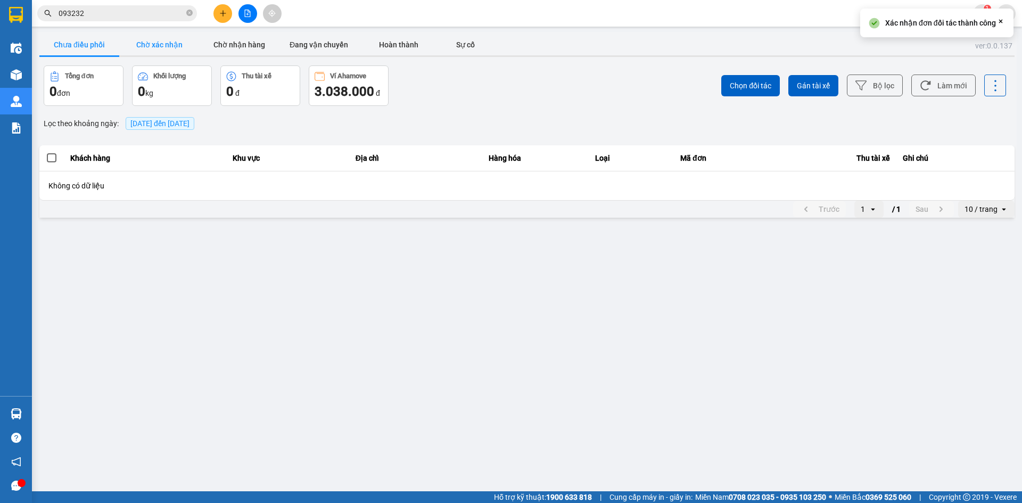
click at [162, 38] on button "Chờ xác nhận" at bounding box center [159, 44] width 80 height 21
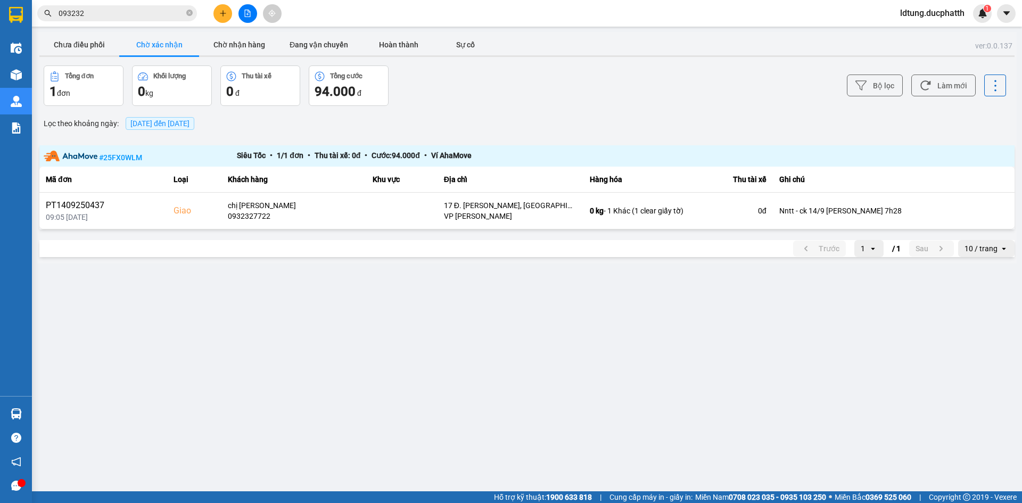
click at [197, 37] on button "Chờ xác nhận" at bounding box center [159, 44] width 80 height 21
click at [172, 44] on button "Chờ xác nhận" at bounding box center [159, 44] width 80 height 21
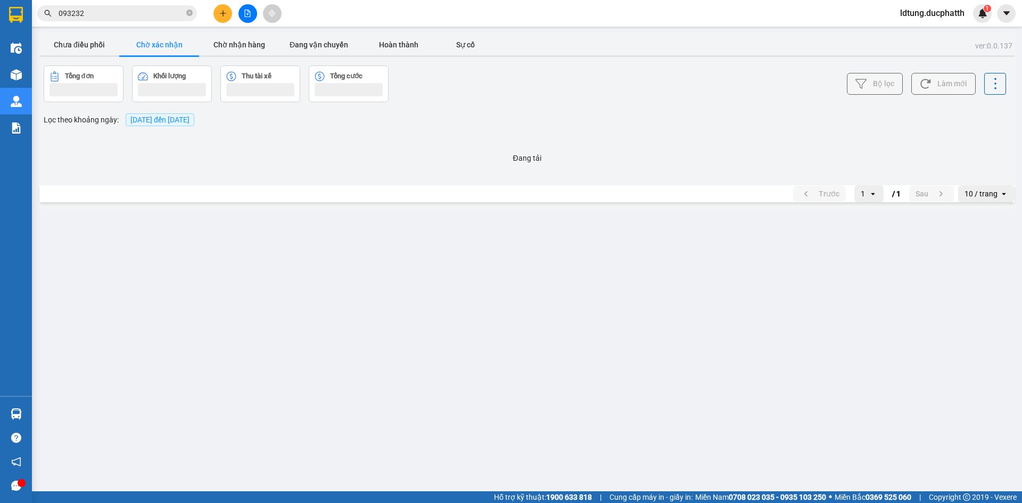
click at [172, 44] on button "Chờ xác nhận" at bounding box center [159, 44] width 80 height 21
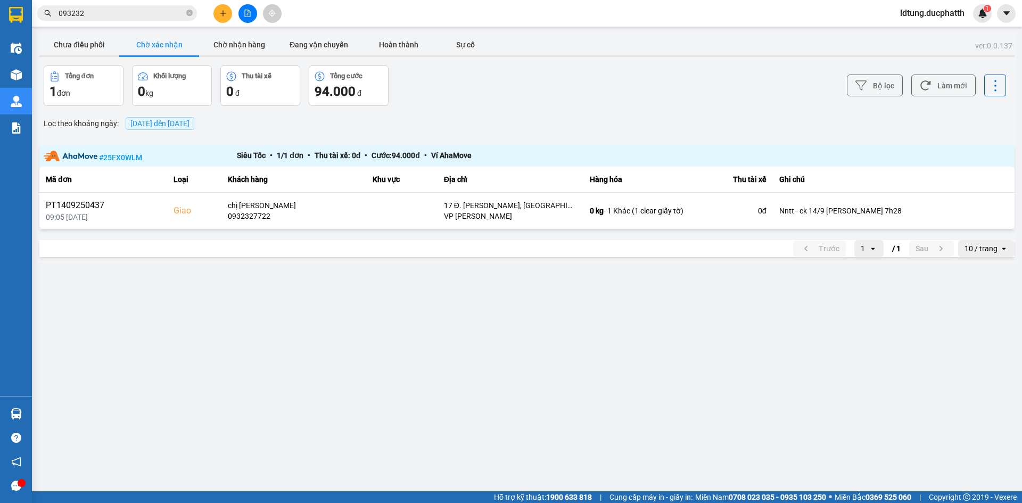
click at [172, 44] on button "Chờ xác nhận" at bounding box center [159, 44] width 80 height 21
click at [171, 45] on button "Chờ xác nhận" at bounding box center [159, 44] width 80 height 21
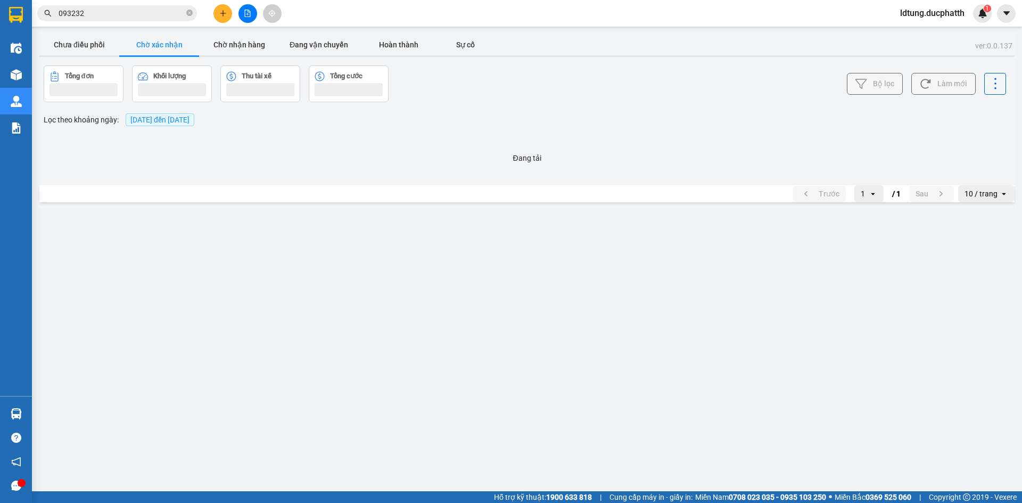
click at [171, 45] on button "Chờ xác nhận" at bounding box center [159, 44] width 80 height 21
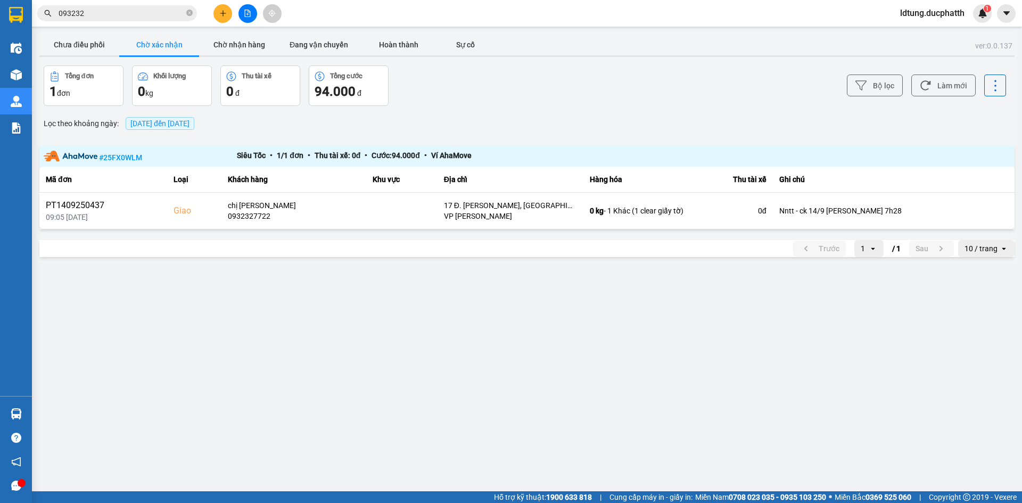
click at [171, 45] on button "Chờ xác nhận" at bounding box center [159, 44] width 80 height 21
click at [172, 45] on button "Chờ xác nhận" at bounding box center [159, 44] width 80 height 21
click at [215, 45] on button "Chờ nhận hàng" at bounding box center [239, 44] width 80 height 21
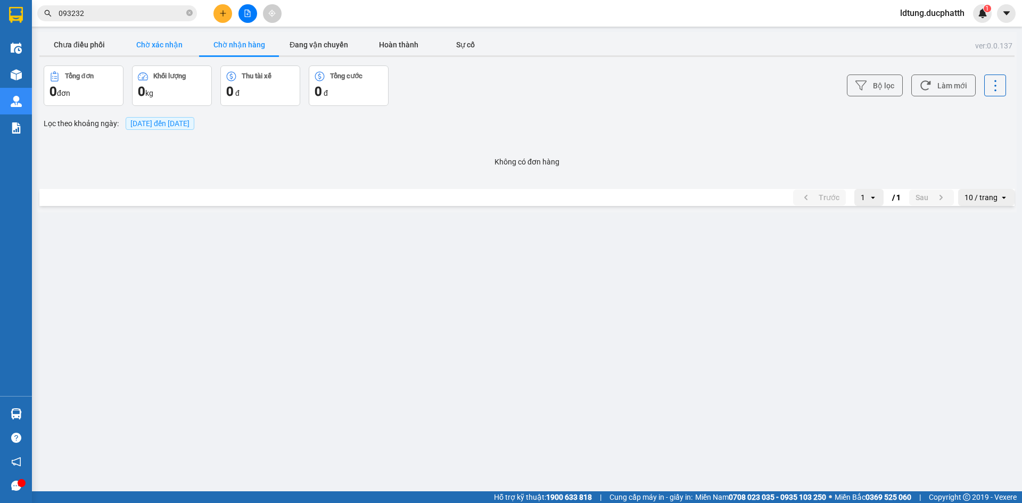
click at [189, 45] on button "Chờ xác nhận" at bounding box center [159, 44] width 80 height 21
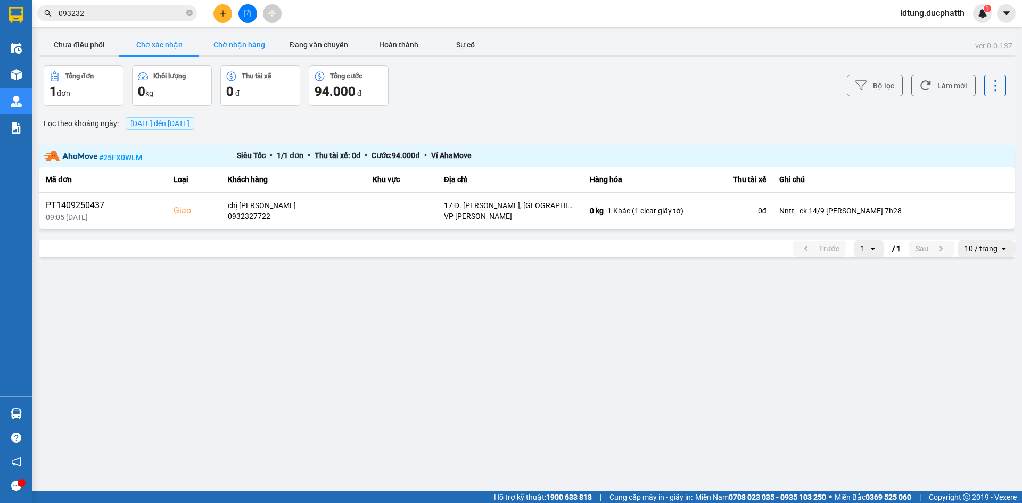
click at [238, 42] on button "Chờ nhận hàng" at bounding box center [239, 44] width 80 height 21
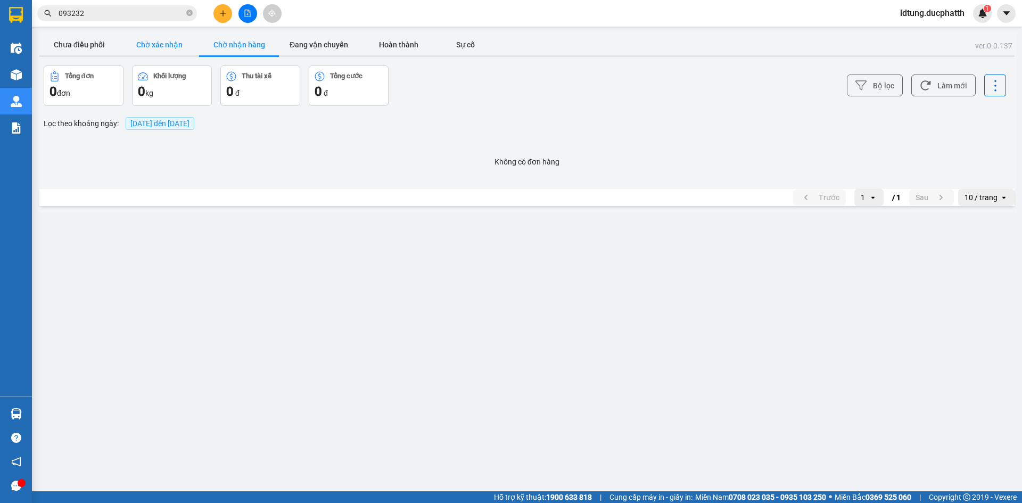
click at [193, 42] on button "Chờ xác nhận" at bounding box center [159, 44] width 80 height 21
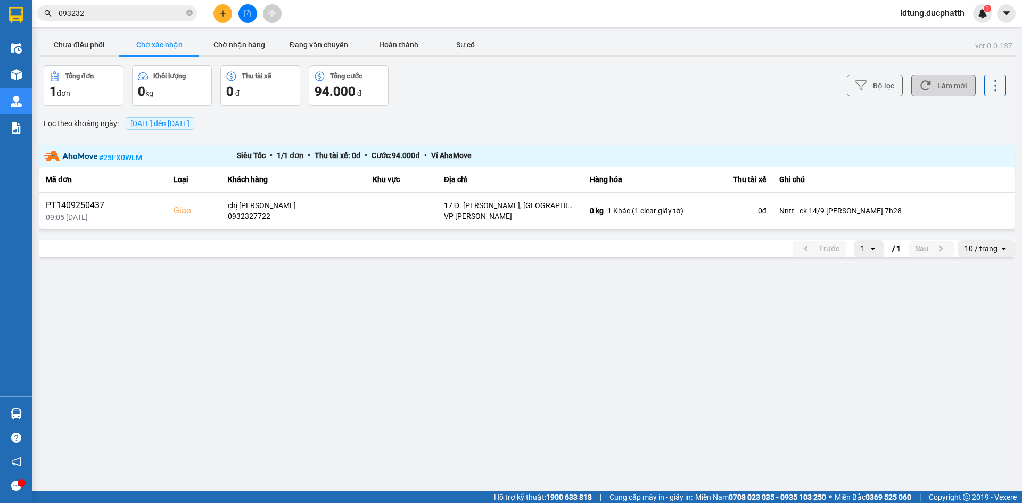
click at [938, 82] on button "Làm mới" at bounding box center [943, 86] width 64 height 22
click at [941, 83] on button "Làm mới" at bounding box center [943, 86] width 64 height 22
click at [941, 84] on button "Làm mới" at bounding box center [943, 86] width 64 height 22
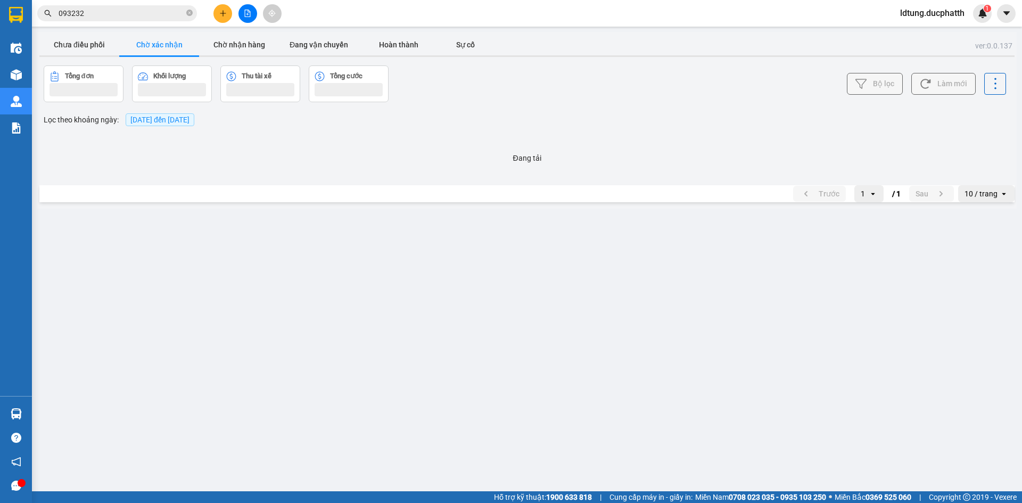
click at [941, 84] on button "Làm mới" at bounding box center [943, 84] width 64 height 22
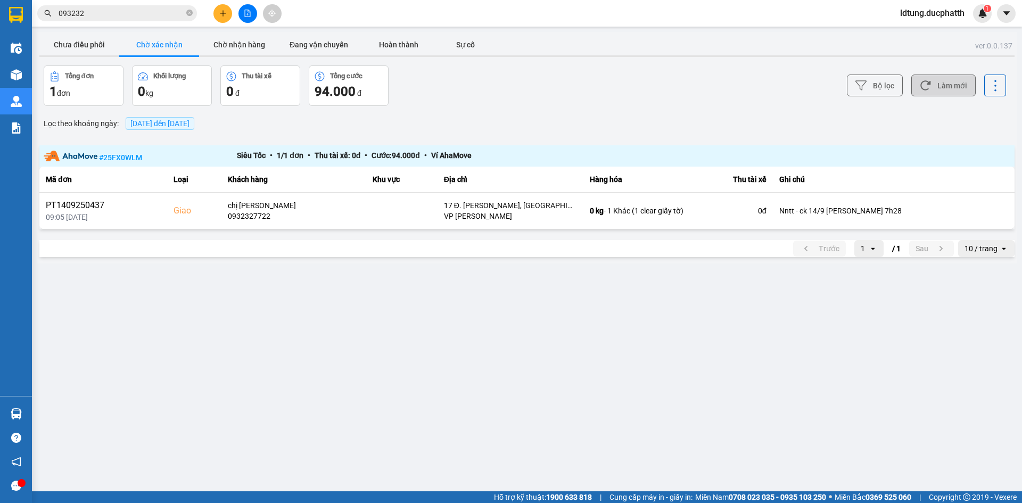
click at [941, 84] on button "Làm mới" at bounding box center [943, 86] width 64 height 22
click at [940, 85] on button "Làm mới" at bounding box center [943, 86] width 64 height 22
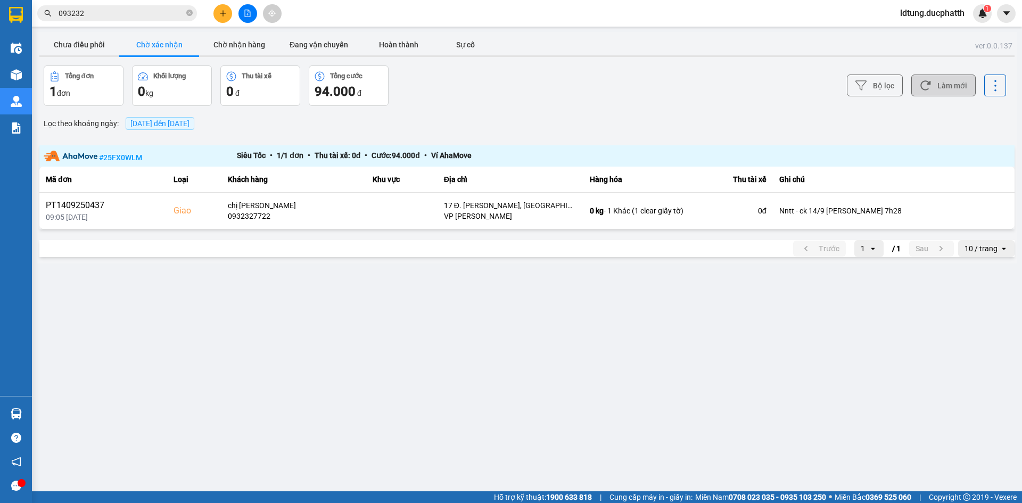
click at [940, 85] on button "Làm mới" at bounding box center [943, 86] width 64 height 22
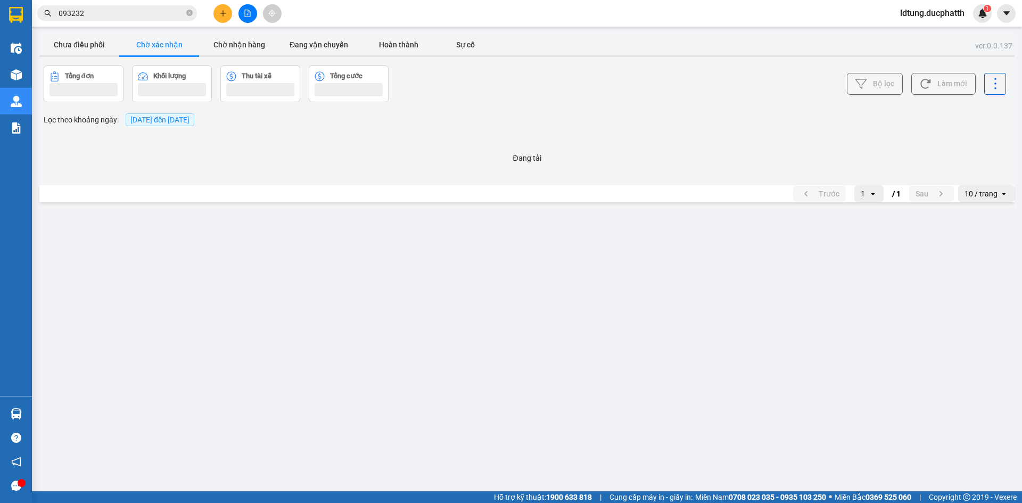
click at [940, 85] on button "Làm mới" at bounding box center [943, 84] width 64 height 22
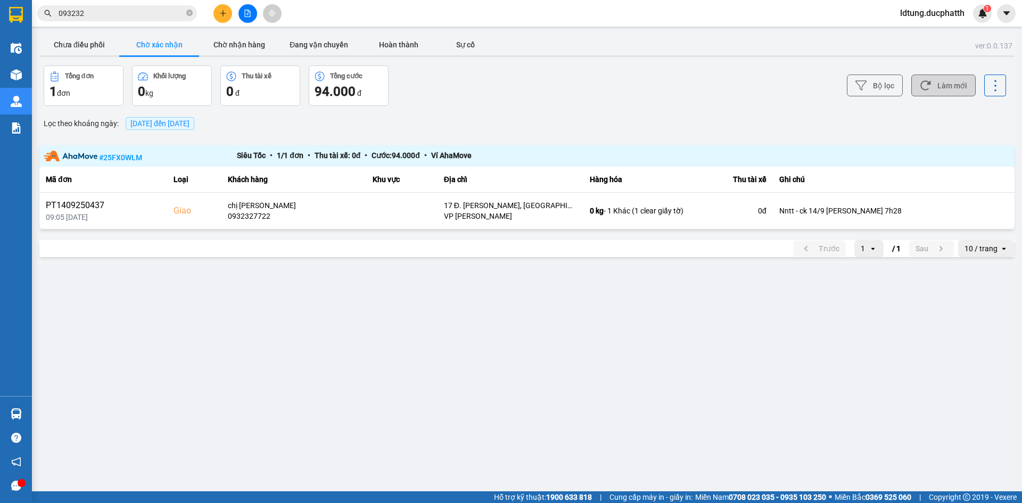
click at [940, 85] on button "Làm mới" at bounding box center [943, 86] width 64 height 22
click at [226, 47] on button "Chờ nhận hàng" at bounding box center [239, 44] width 80 height 21
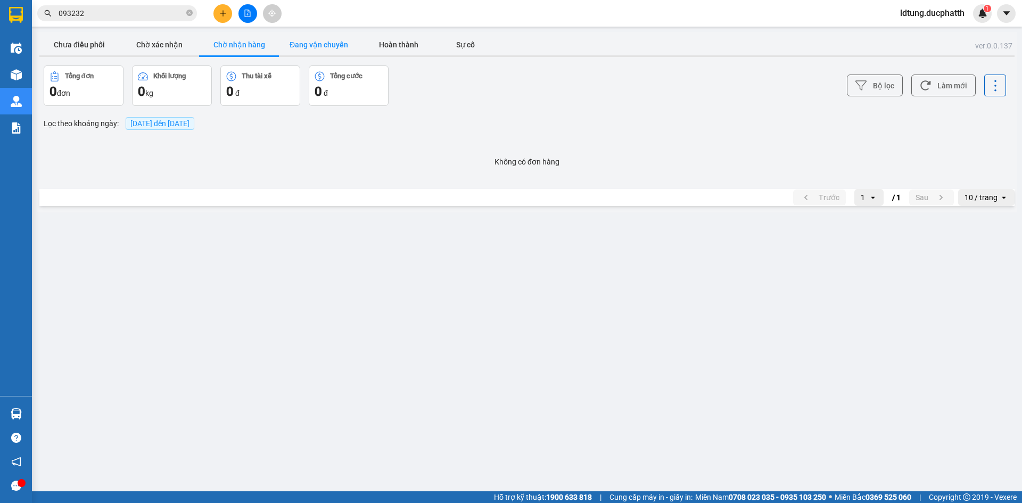
click at [322, 43] on button "Đang vận chuyển" at bounding box center [319, 44] width 80 height 21
click at [246, 49] on button "Chờ nhận hàng" at bounding box center [239, 44] width 80 height 21
click at [172, 48] on button "Chờ xác nhận" at bounding box center [159, 44] width 80 height 21
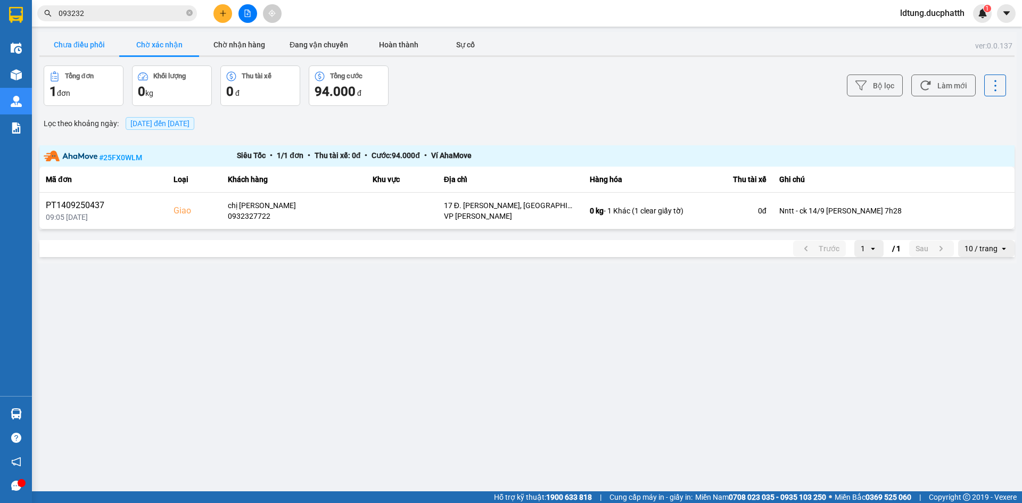
click at [94, 42] on button "Chưa điều phối" at bounding box center [79, 44] width 80 height 21
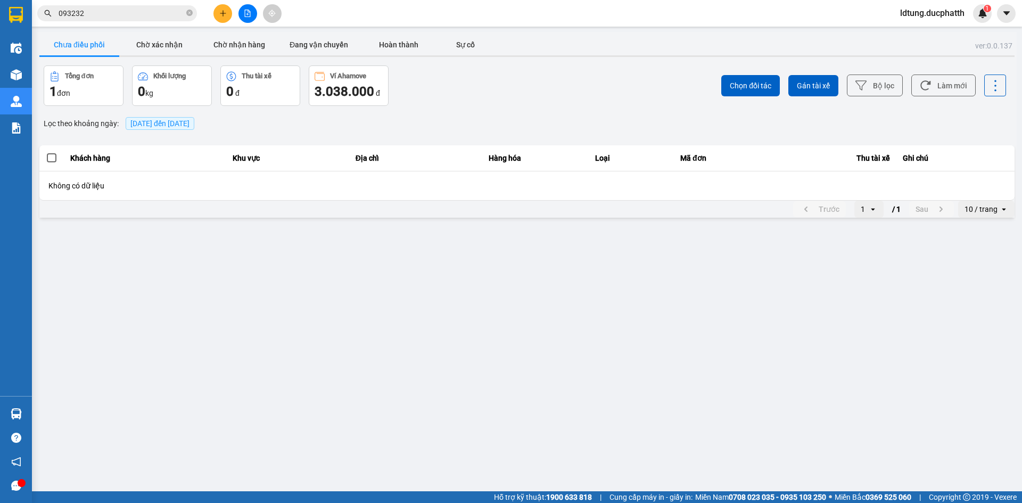
click at [46, 42] on button "Chưa điều phối" at bounding box center [79, 44] width 80 height 21
click at [211, 37] on button "Chờ nhận hàng" at bounding box center [239, 44] width 80 height 21
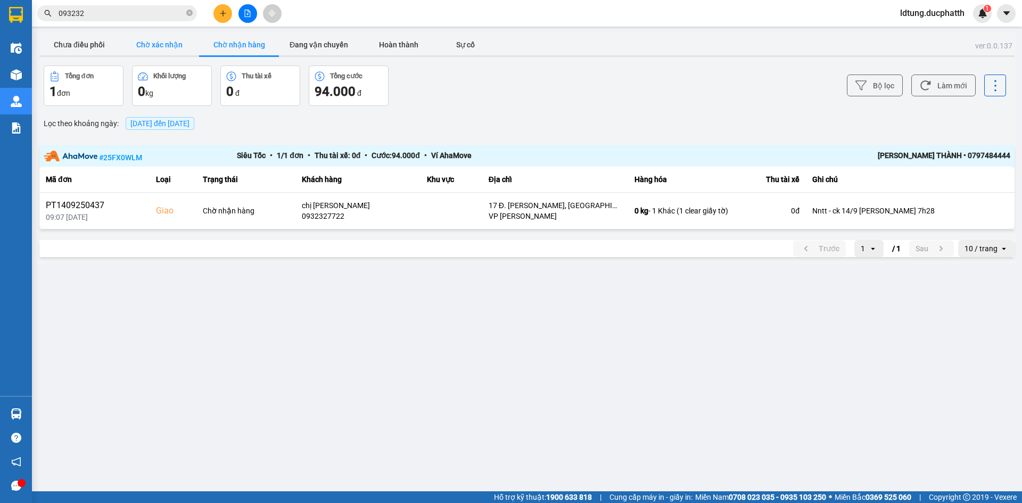
click at [179, 38] on button "Chờ xác nhận" at bounding box center [159, 44] width 80 height 21
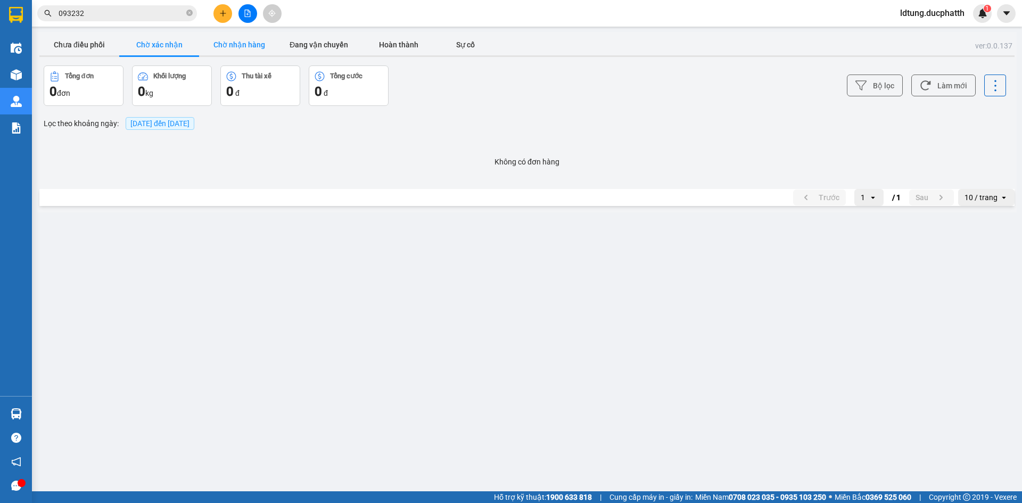
click at [221, 46] on button "Chờ nhận hàng" at bounding box center [239, 44] width 80 height 21
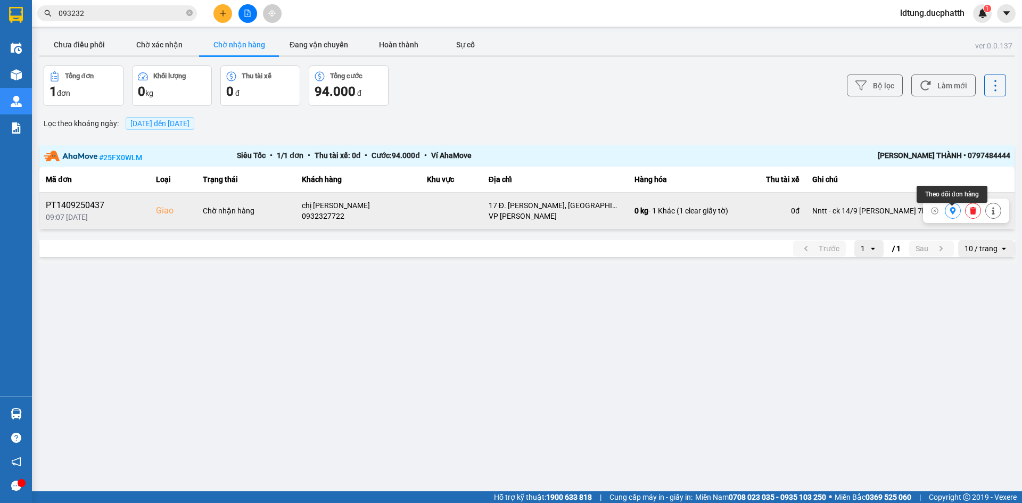
click at [951, 213] on icon at bounding box center [952, 210] width 7 height 7
